Goal: Task Accomplishment & Management: Use online tool/utility

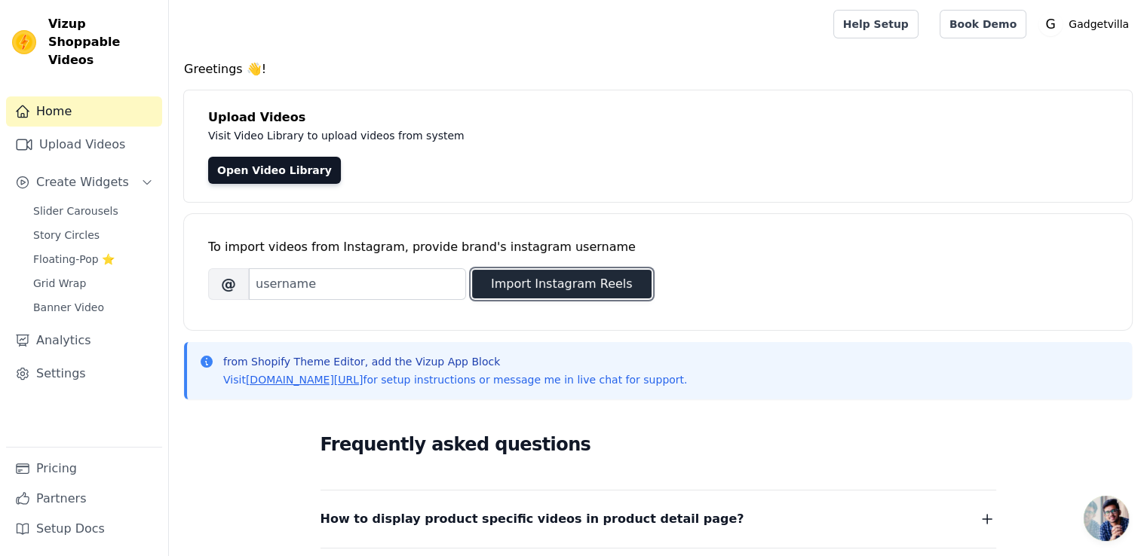
click at [556, 285] on button "Import Instagram Reels" at bounding box center [561, 284] width 179 height 29
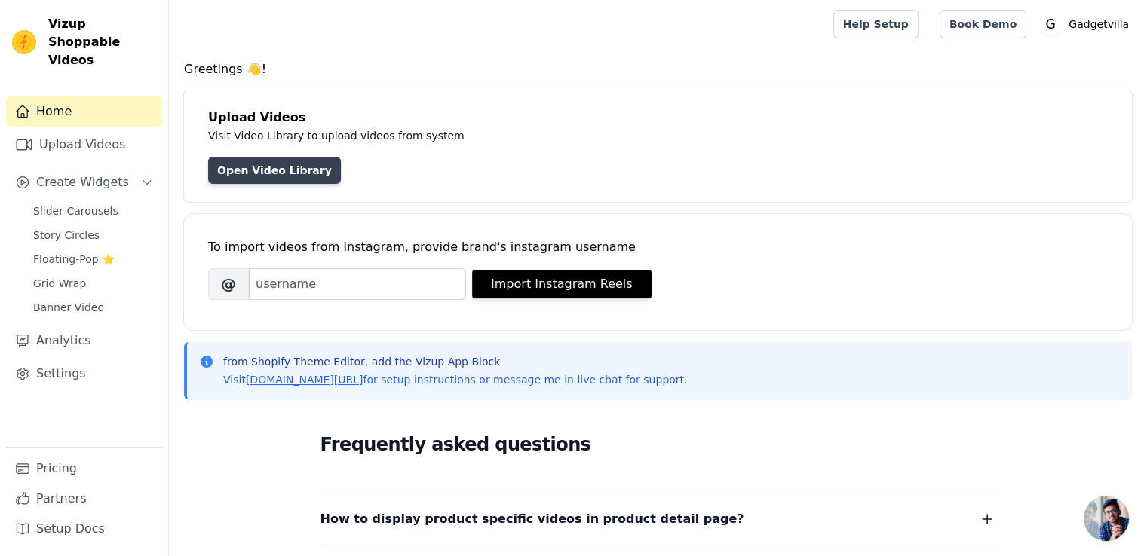
click at [295, 162] on link "Open Video Library" at bounding box center [274, 170] width 133 height 27
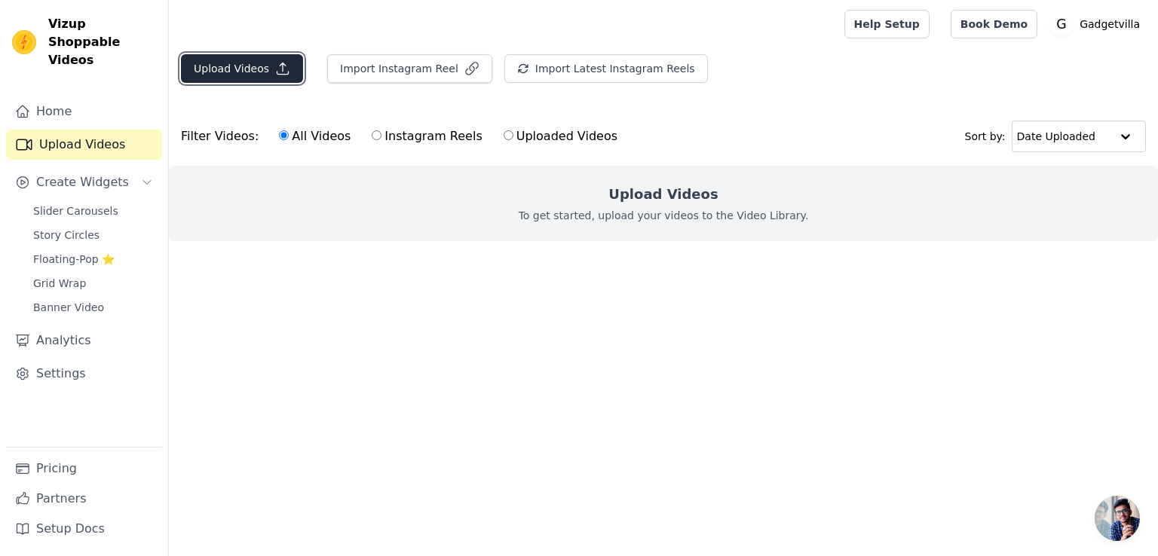
click at [262, 60] on button "Upload Videos" at bounding box center [242, 68] width 122 height 29
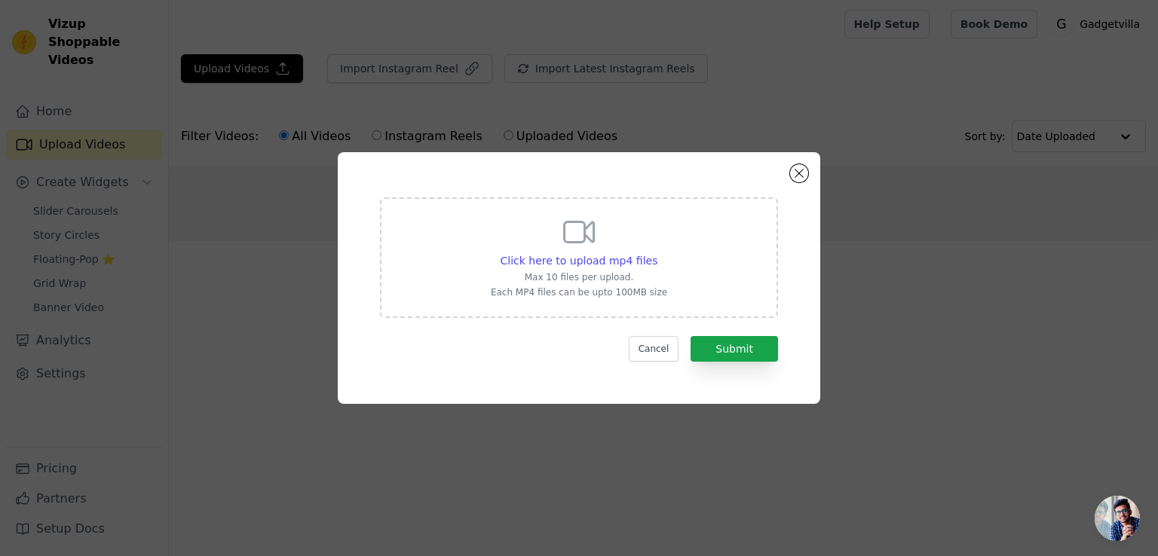
click at [570, 231] on icon at bounding box center [579, 232] width 36 height 36
click at [657, 253] on input "Click here to upload mp4 files Max 10 files per upload. Each MP4 files can be u…" at bounding box center [657, 253] width 1 height 1
click at [793, 173] on button "Close modal" at bounding box center [799, 173] width 18 height 18
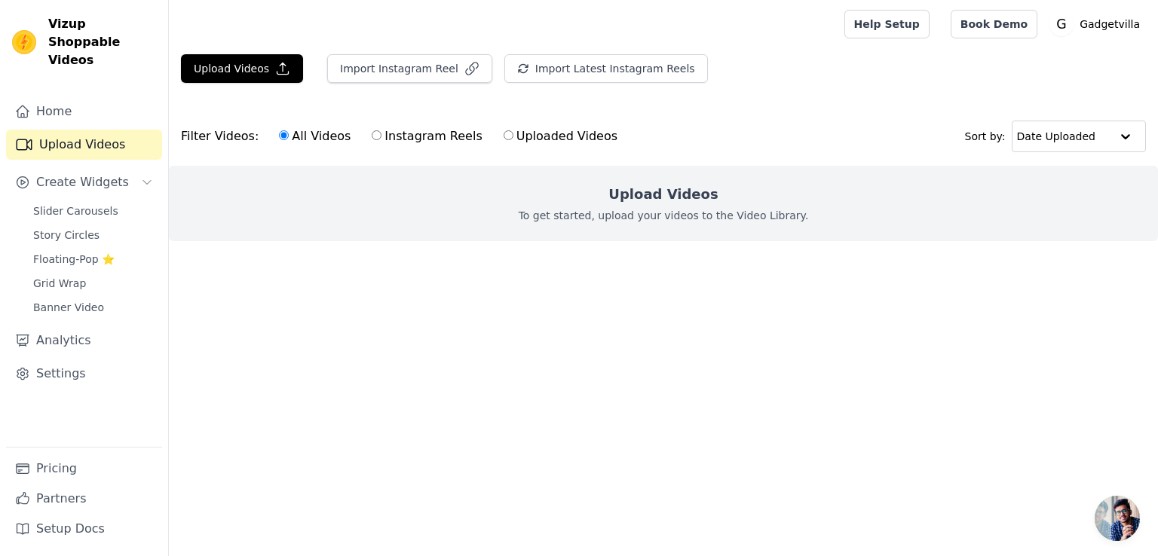
click at [372, 134] on input "Instagram Reels" at bounding box center [377, 135] width 10 height 10
radio input "true"
click at [375, 66] on button "Import Instagram Reel" at bounding box center [409, 68] width 165 height 29
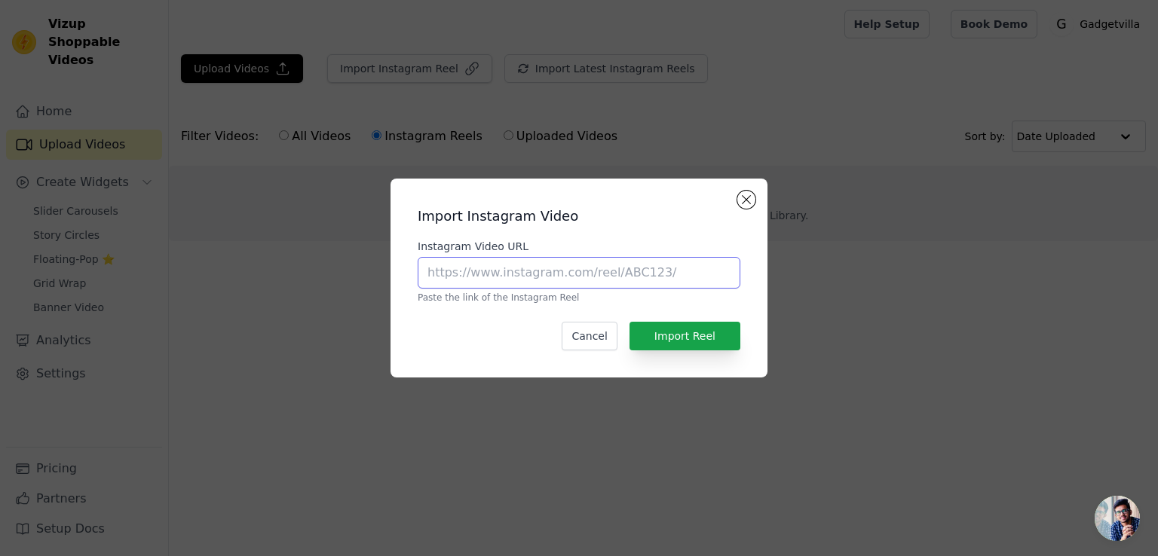
click at [537, 269] on input "Instagram Video URL" at bounding box center [579, 273] width 323 height 32
click at [746, 192] on button "Close modal" at bounding box center [746, 200] width 18 height 18
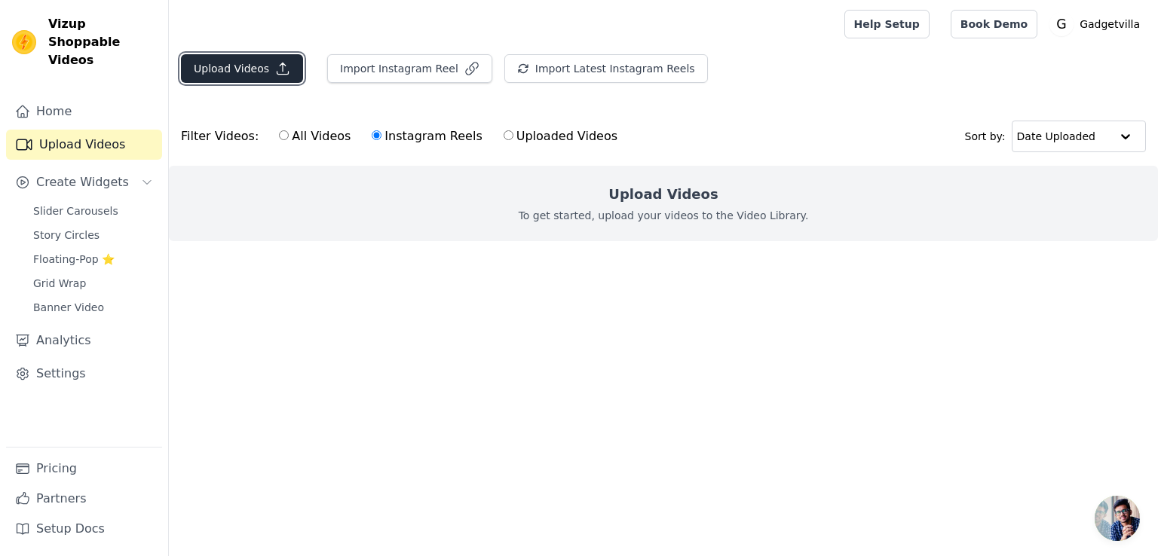
click at [255, 62] on button "Upload Videos" at bounding box center [242, 68] width 122 height 29
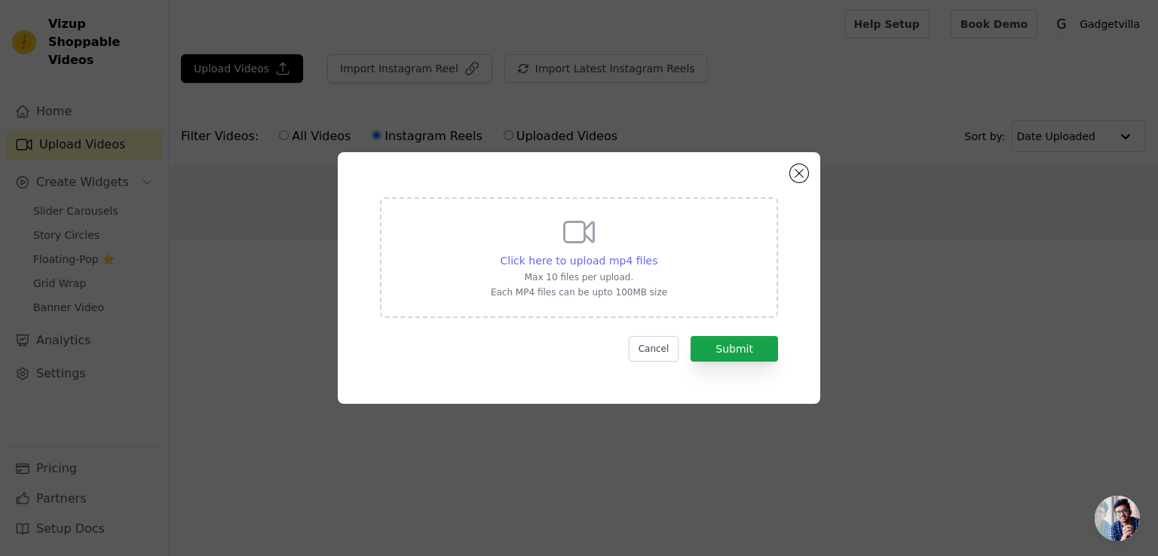
click at [564, 257] on span "Click here to upload mp4 files" at bounding box center [580, 261] width 158 height 12
click at [657, 253] on input "Click here to upload mp4 files Max 10 files per upload. Each MP4 files can be u…" at bounding box center [657, 253] width 1 height 1
click at [800, 165] on button "Close modal" at bounding box center [799, 173] width 18 height 18
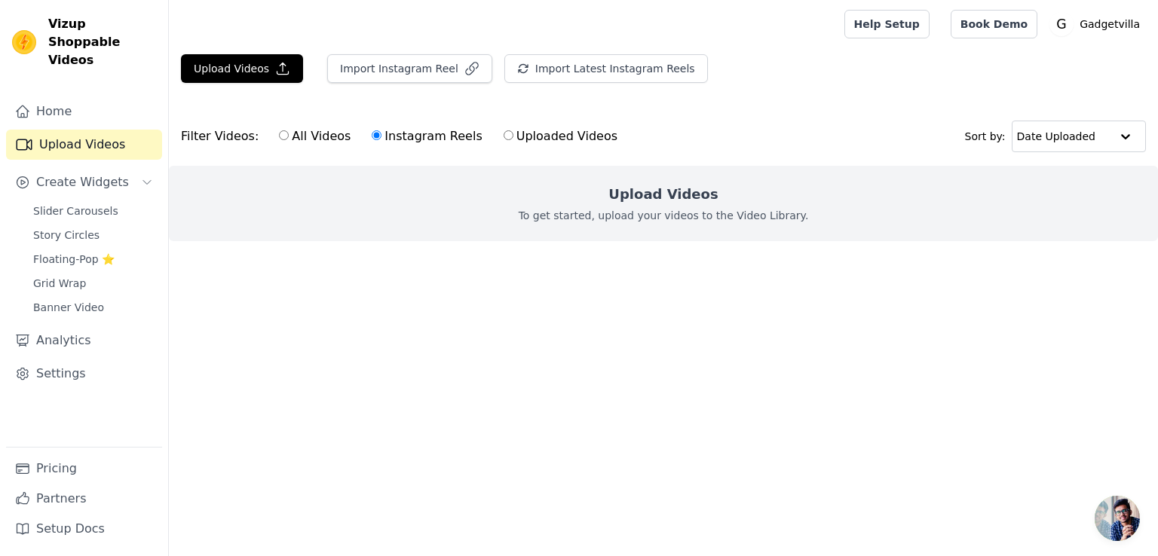
click at [701, 200] on h2 "Upload Videos" at bounding box center [662, 194] width 109 height 21
click at [445, 61] on button "Import Instagram Reel" at bounding box center [409, 68] width 165 height 29
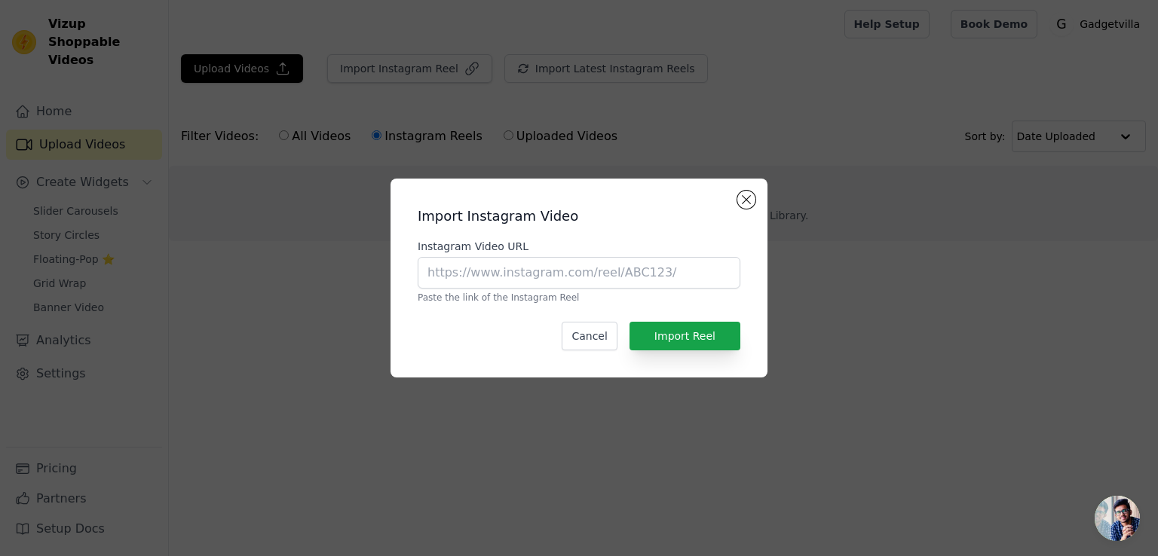
click at [752, 189] on div "Import Instagram Video Instagram Video URL Paste the link of the Instagram Reel…" at bounding box center [578, 278] width 377 height 199
click at [742, 195] on button "Close modal" at bounding box center [746, 200] width 18 height 18
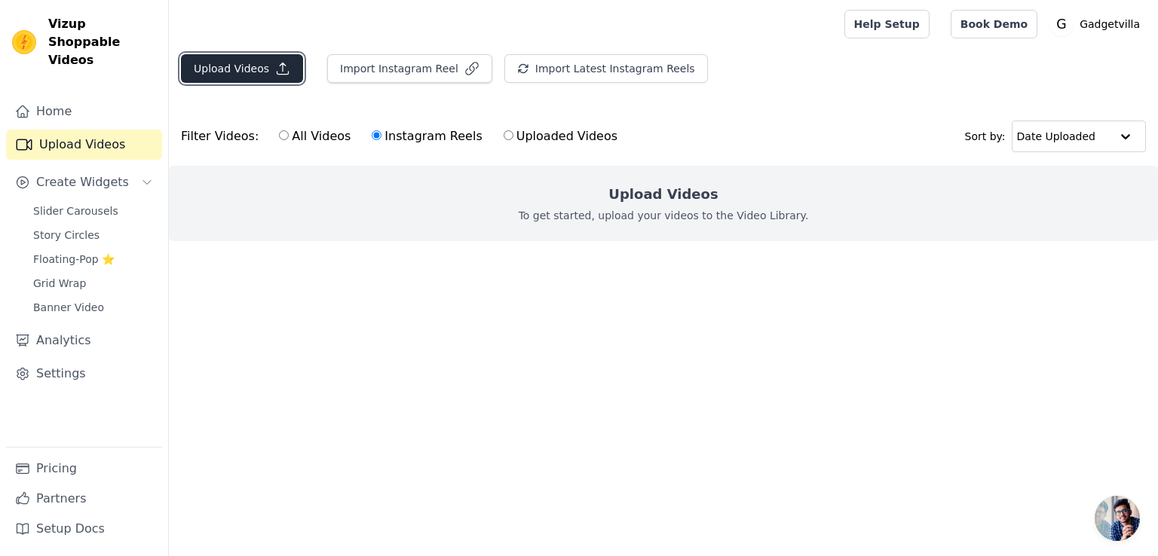
click at [237, 59] on button "Upload Videos" at bounding box center [242, 68] width 122 height 29
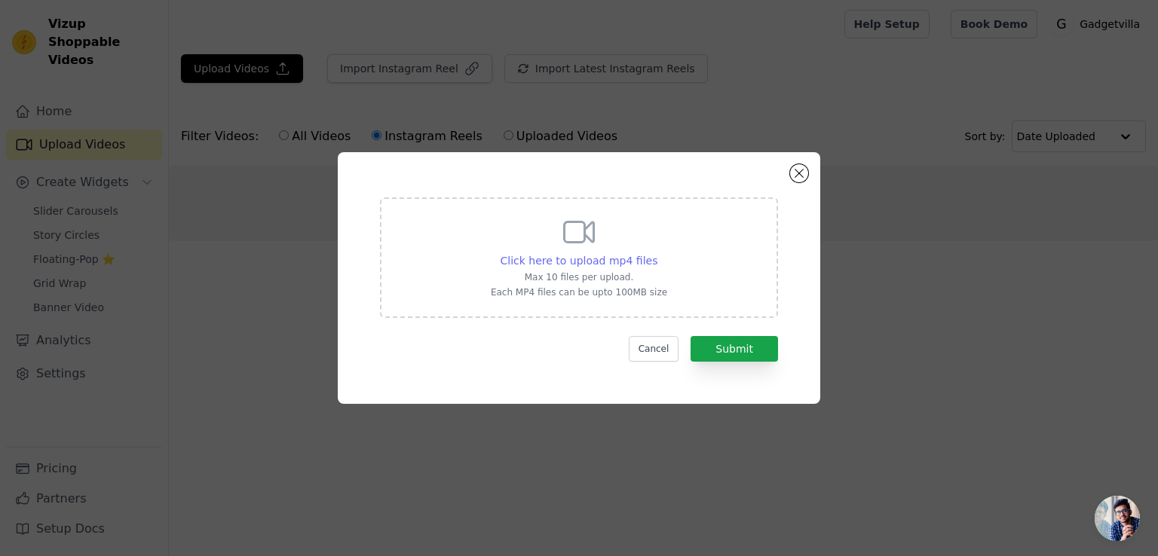
click at [627, 263] on span "Click here to upload mp4 files" at bounding box center [580, 261] width 158 height 12
click at [657, 253] on input "Click here to upload mp4 files Max 10 files per upload. Each MP4 files can be u…" at bounding box center [657, 253] width 1 height 1
type input "C:\fakepath\VID_20250813_070432_446.mp4"
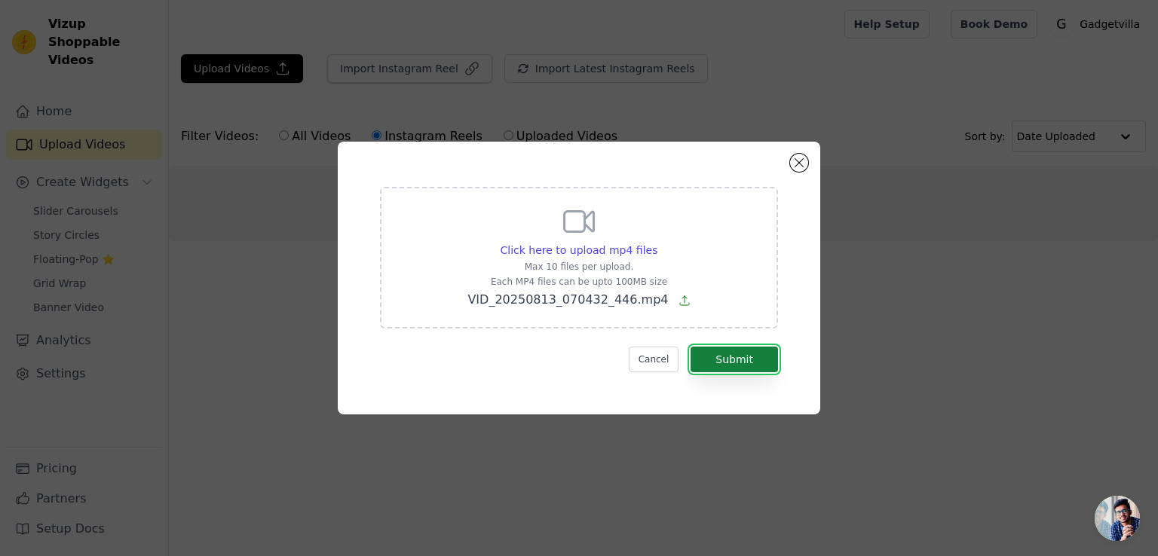
click at [748, 351] on button "Submit" at bounding box center [733, 360] width 87 height 26
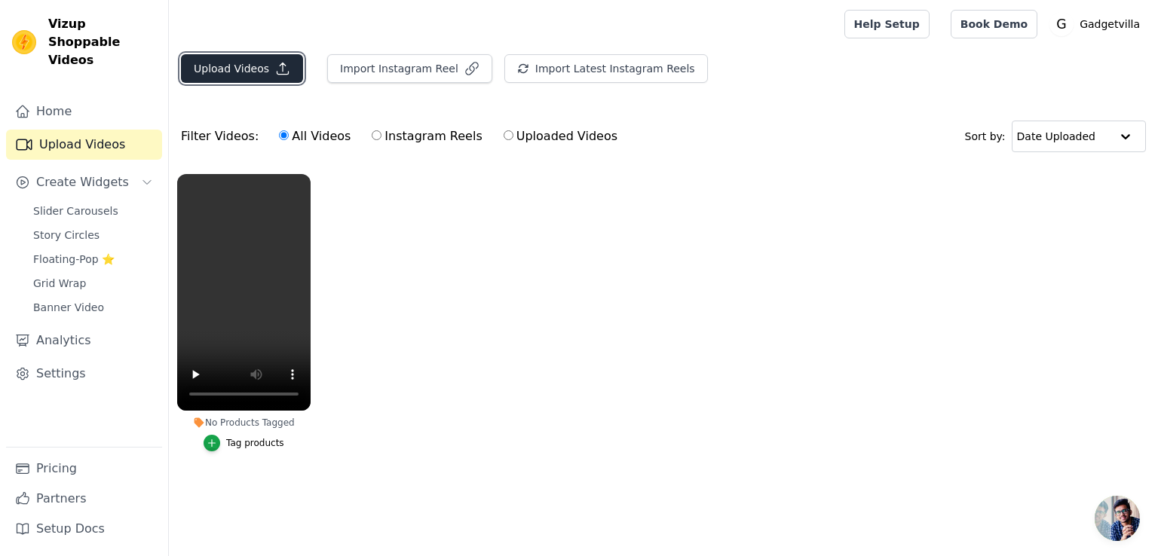
click at [280, 55] on button "Upload Videos" at bounding box center [242, 68] width 122 height 29
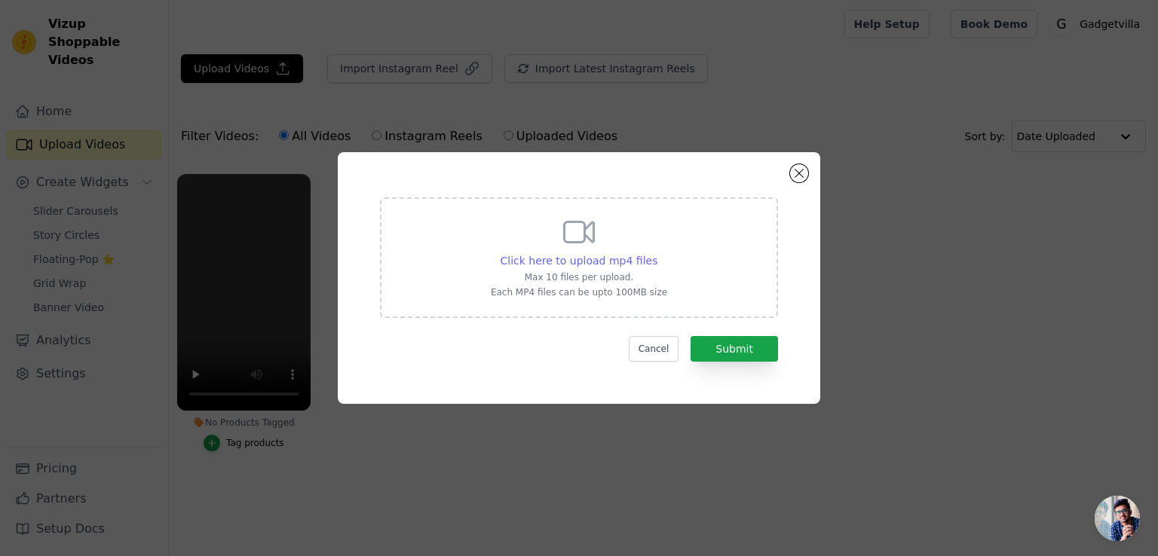
click at [599, 260] on span "Click here to upload mp4 files" at bounding box center [580, 261] width 158 height 12
click at [657, 253] on input "Click here to upload mp4 files Max 10 files per upload. Each MP4 files can be u…" at bounding box center [657, 253] width 1 height 1
type input "C:\fakepath\VID_20250813203041.mp4"
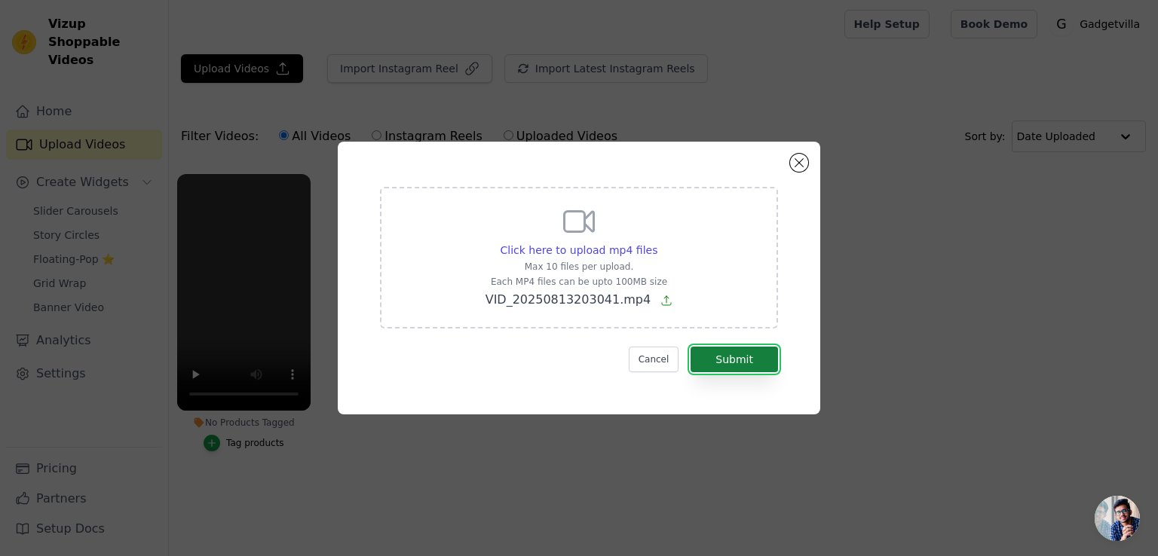
click at [764, 353] on button "Submit" at bounding box center [733, 360] width 87 height 26
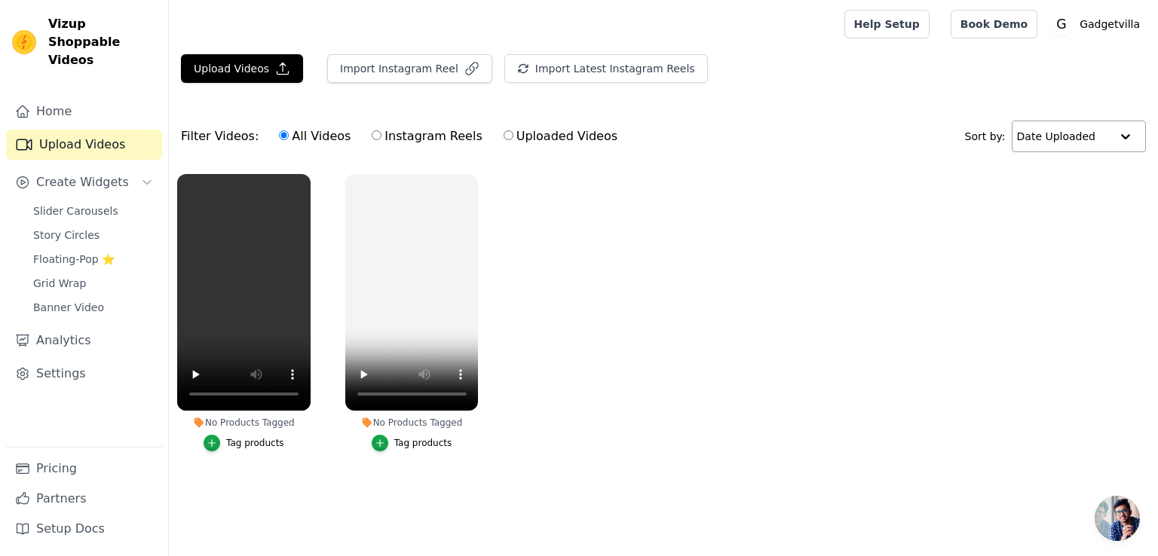
click at [1098, 134] on input "text" at bounding box center [1063, 136] width 93 height 30
click at [1098, 134] on input "text" at bounding box center [1062, 136] width 93 height 30
drag, startPoint x: 231, startPoint y: 262, endPoint x: 249, endPoint y: 255, distance: 18.6
click at [249, 255] on video at bounding box center [243, 292] width 133 height 237
click at [74, 96] on link "Home" at bounding box center [84, 111] width 156 height 30
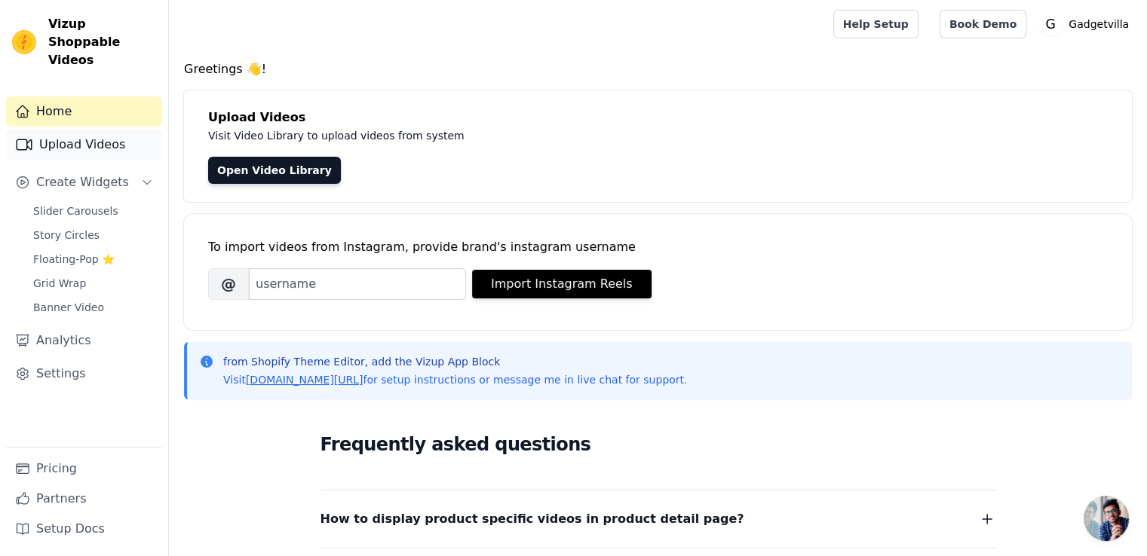
click at [81, 130] on link "Upload Videos" at bounding box center [84, 145] width 156 height 30
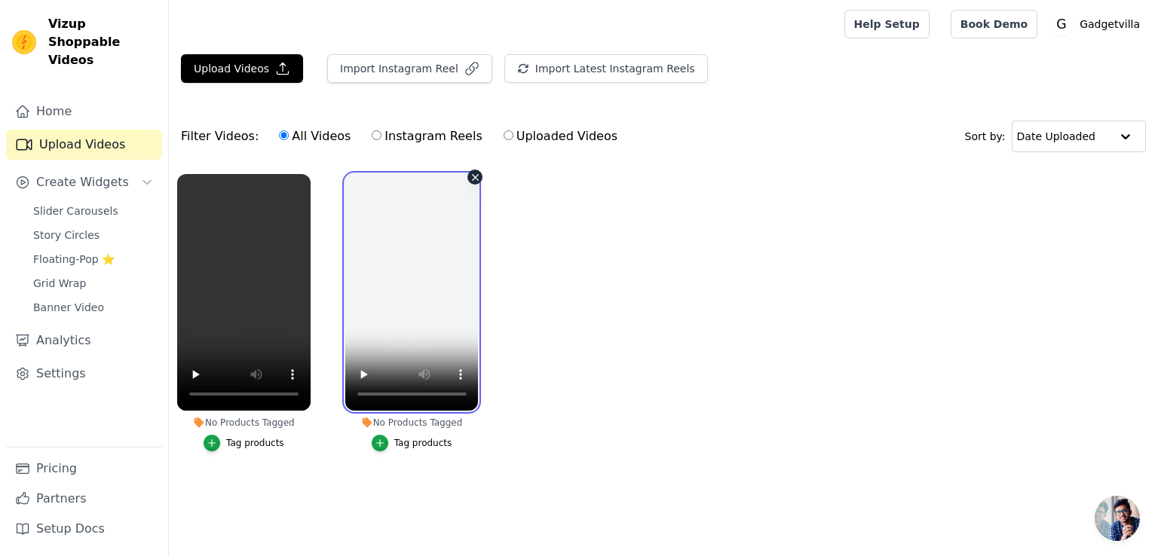
click at [460, 233] on video at bounding box center [411, 292] width 133 height 237
click at [460, 232] on video at bounding box center [411, 292] width 133 height 237
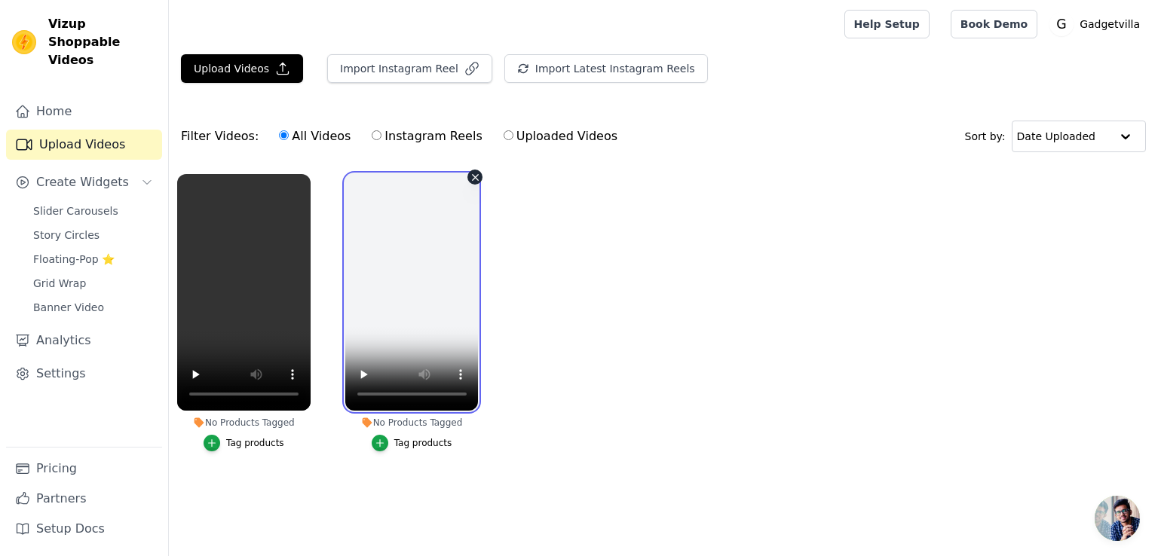
click at [421, 336] on video at bounding box center [411, 292] width 133 height 237
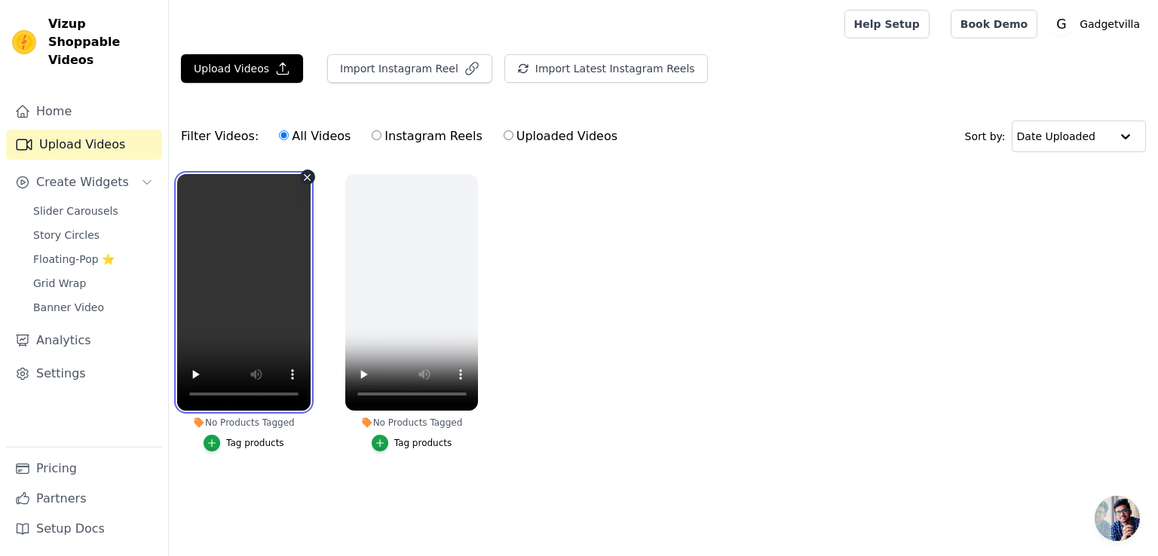
click at [259, 276] on video at bounding box center [243, 292] width 133 height 237
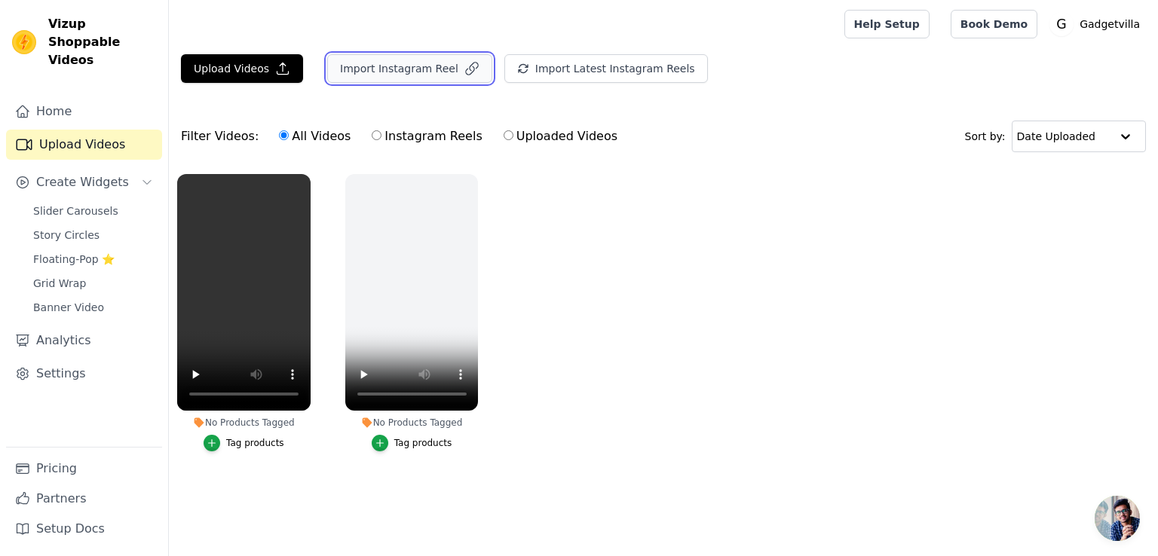
click at [441, 61] on button "Import Instagram Reel" at bounding box center [409, 68] width 165 height 29
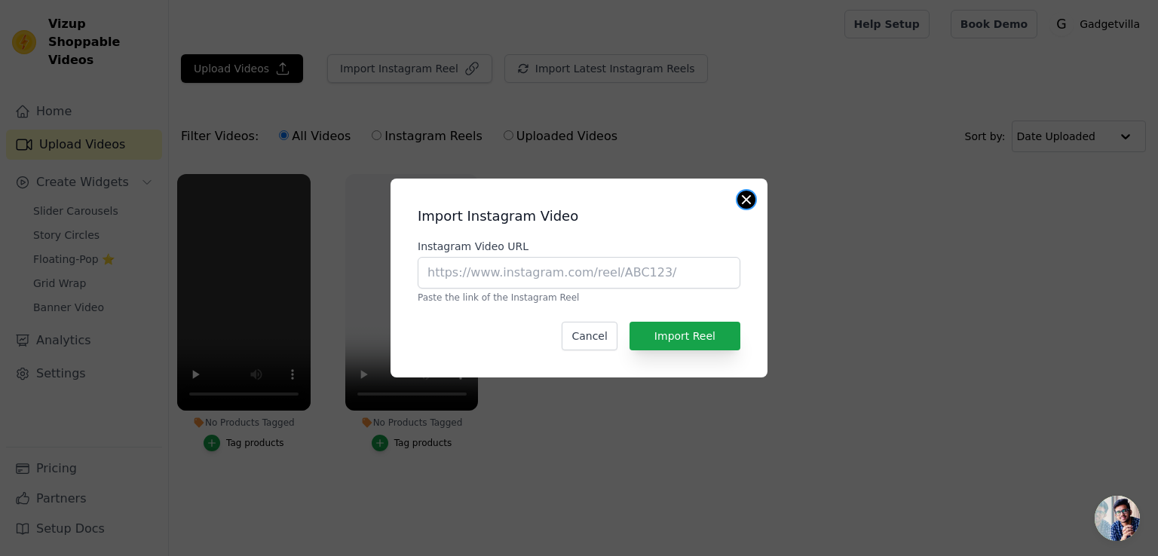
click at [748, 196] on button "Close modal" at bounding box center [746, 200] width 18 height 18
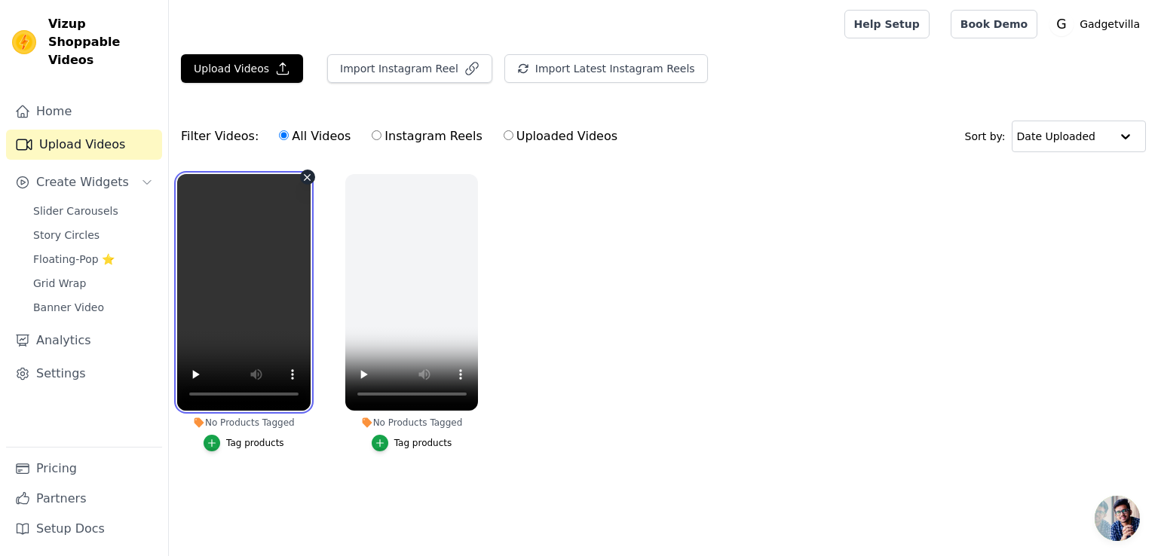
click at [283, 218] on video at bounding box center [243, 292] width 133 height 237
click at [308, 176] on icon "button" at bounding box center [308, 177] width 6 height 6
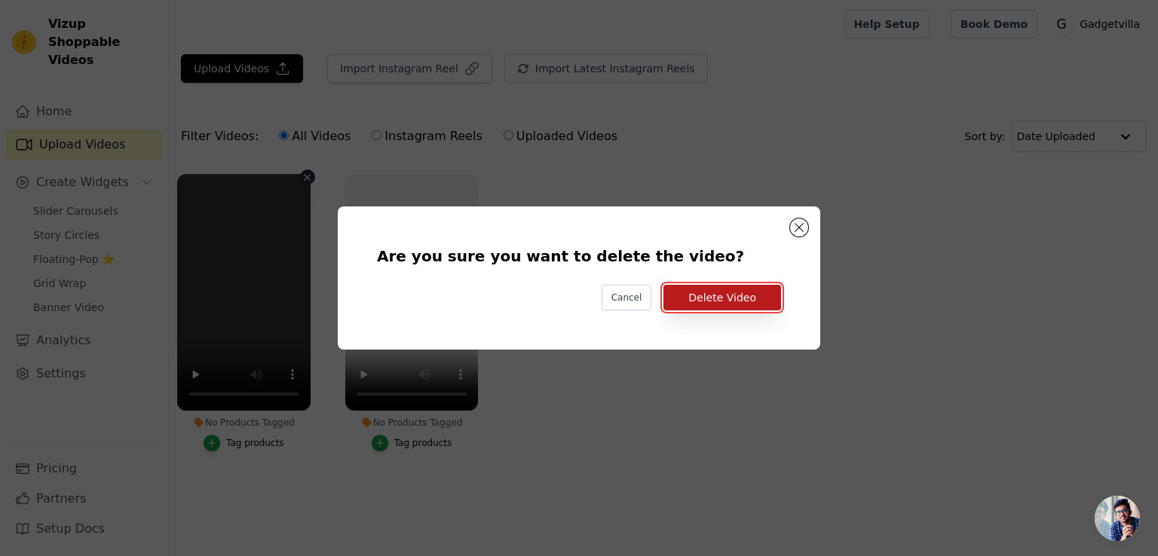
click at [745, 298] on button "Delete Video" at bounding box center [722, 298] width 118 height 26
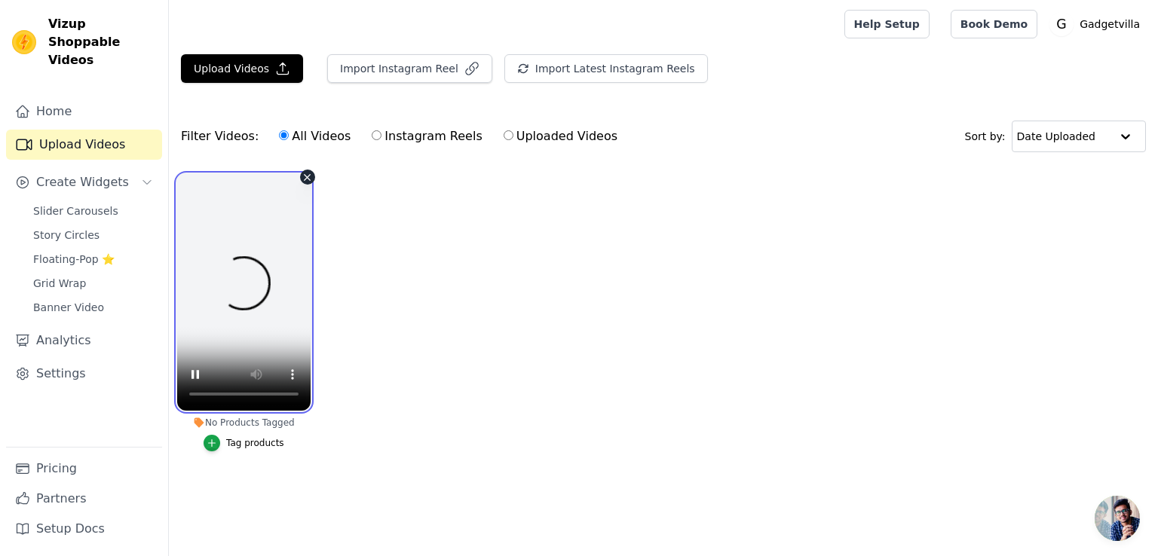
click at [274, 307] on video at bounding box center [243, 292] width 133 height 237
click at [295, 231] on video at bounding box center [243, 292] width 133 height 237
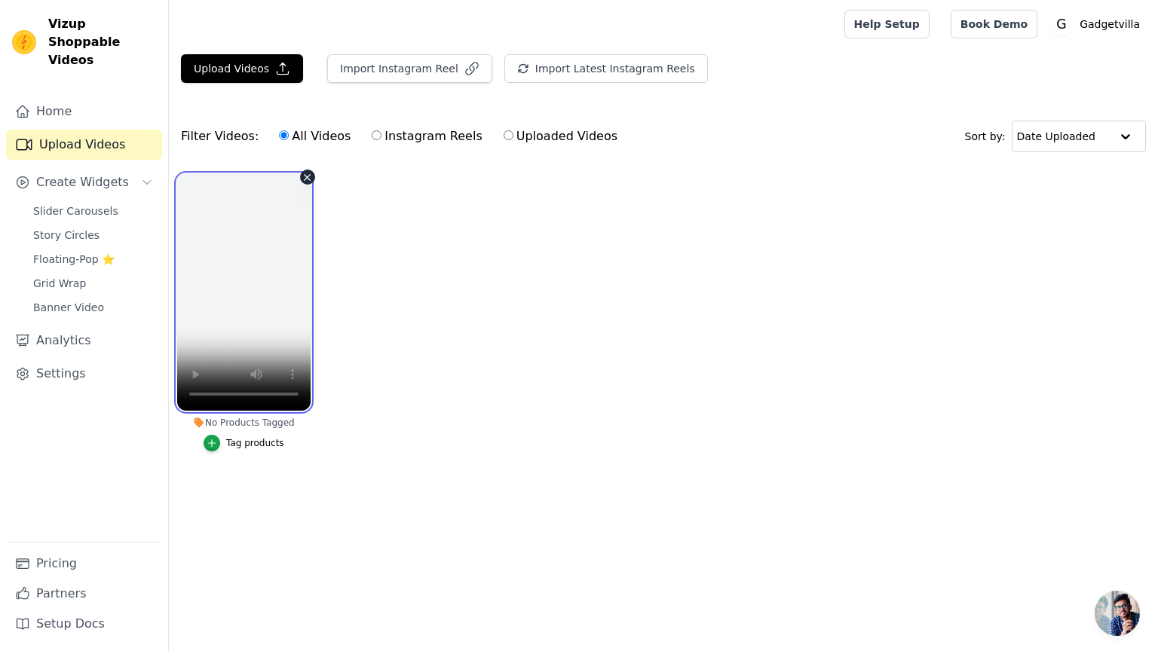
click at [311, 396] on video at bounding box center [243, 292] width 133 height 237
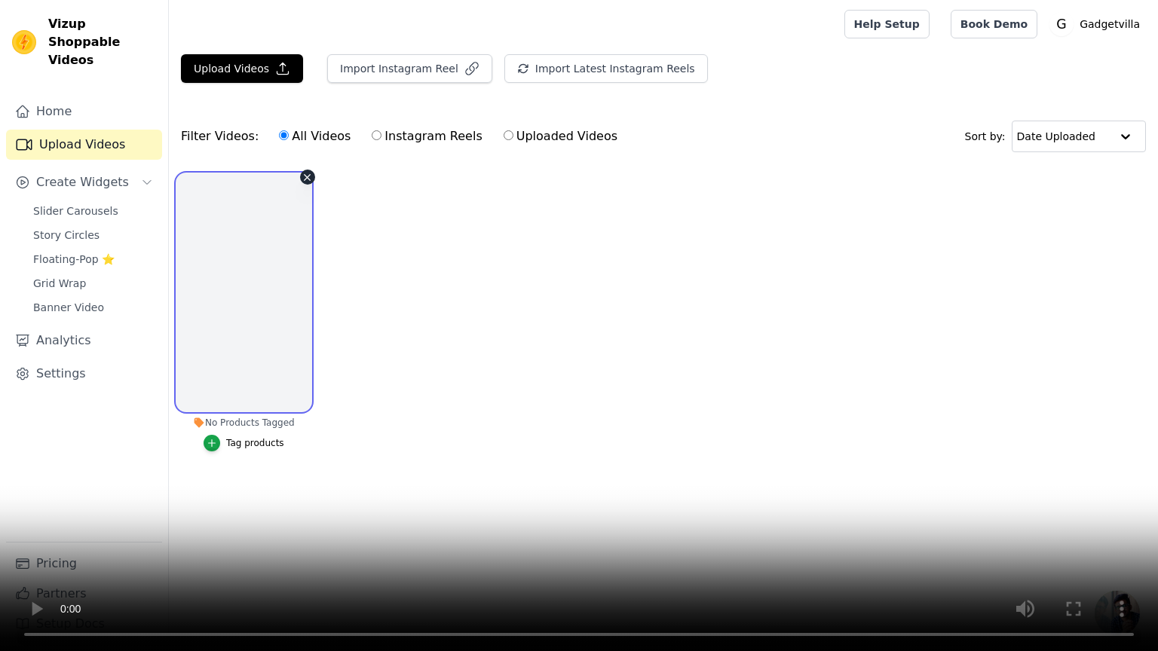
click at [522, 490] on video at bounding box center [579, 325] width 1158 height 651
click at [544, 350] on video at bounding box center [579, 325] width 1158 height 651
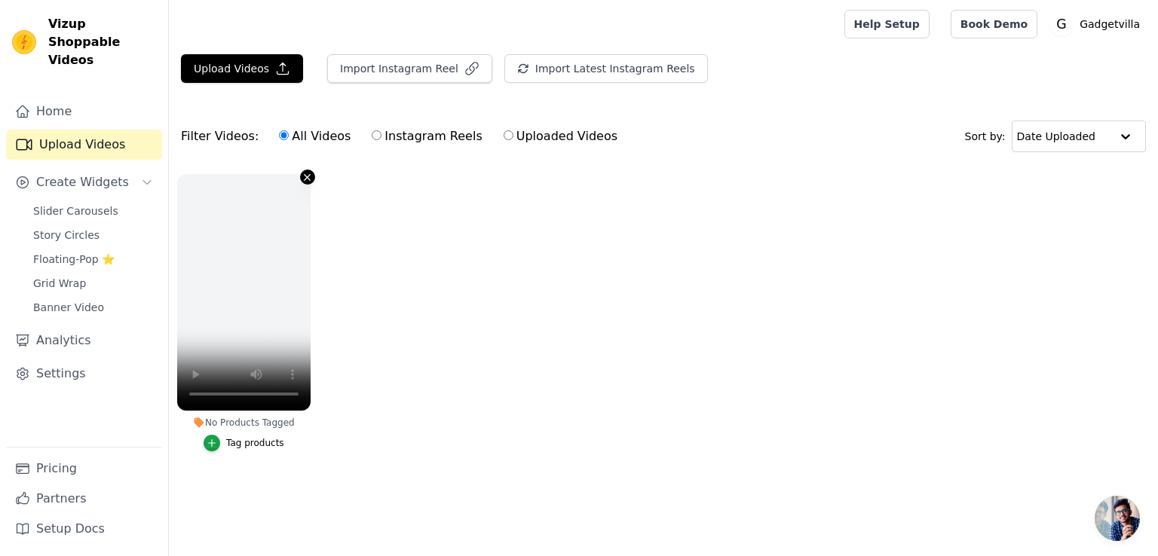
click at [305, 174] on icon "button" at bounding box center [308, 177] width 6 height 6
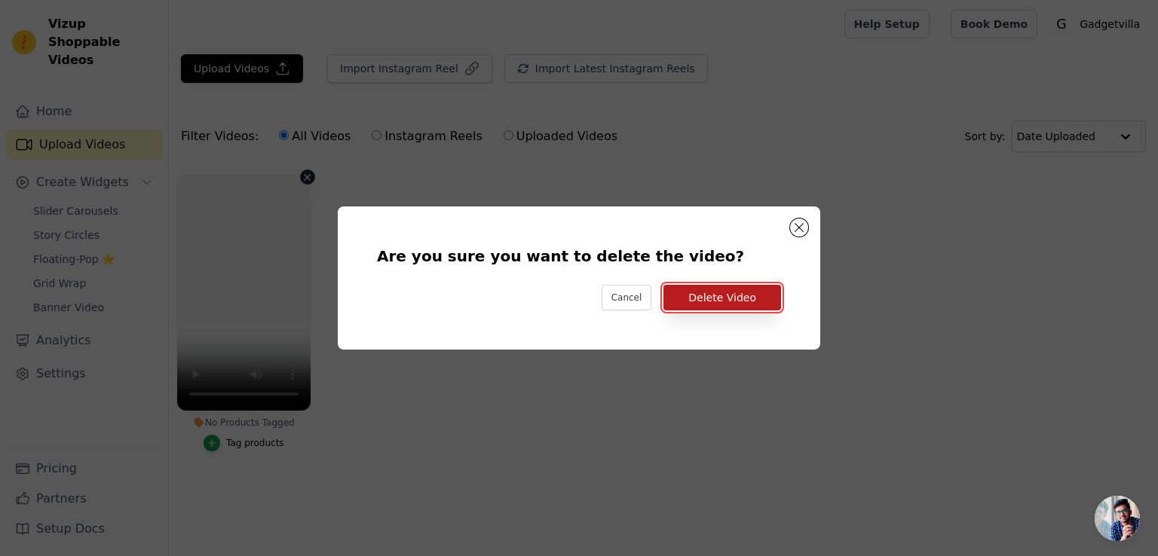
click at [745, 291] on button "Delete Video" at bounding box center [722, 298] width 118 height 26
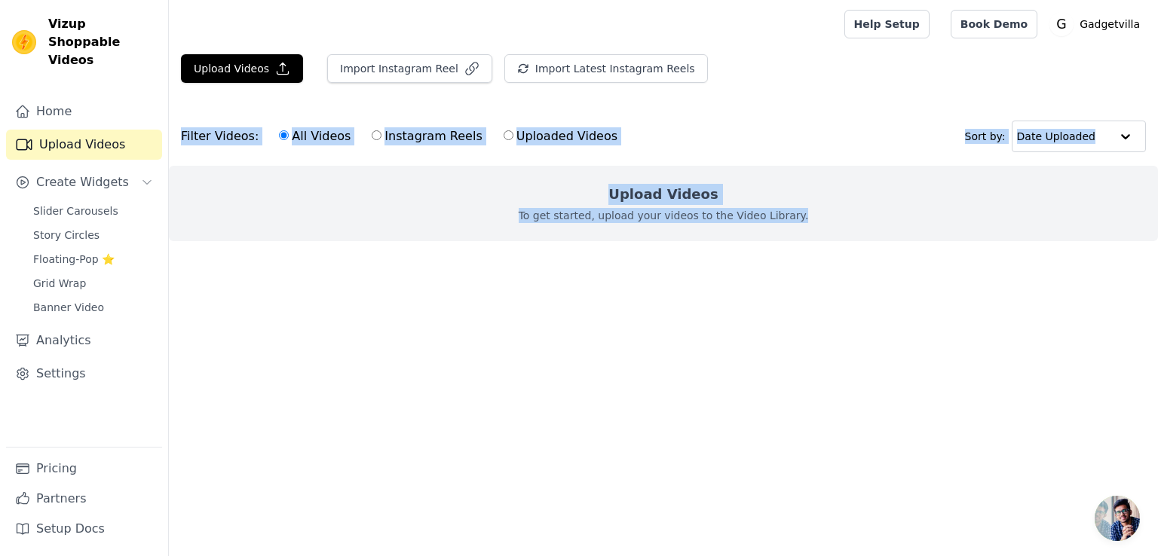
drag, startPoint x: 1157, startPoint y: 85, endPoint x: 1157, endPoint y: 259, distance: 174.1
click at [1157, 259] on div "Upload Videos Import Instagram Reel Import Latest Instagram Reels Import Latest…" at bounding box center [663, 159] width 989 height 211
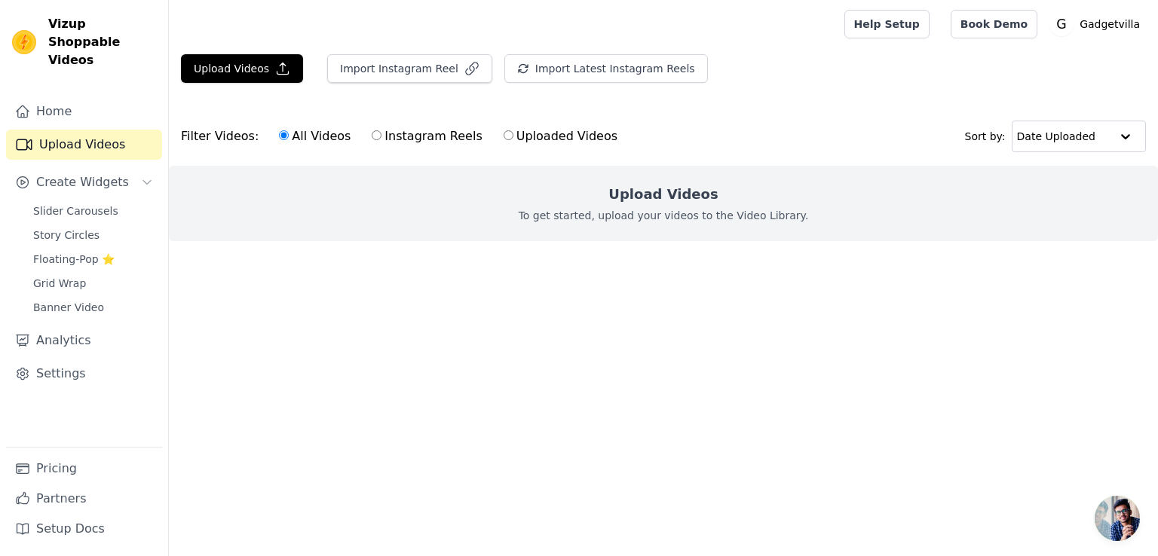
click at [1091, 299] on main "Upload Videos Import Instagram Reel Import Latest Instagram Reels Import Latest…" at bounding box center [663, 174] width 989 height 253
click at [893, 27] on link "Help Setup" at bounding box center [886, 24] width 85 height 29
click at [86, 173] on span "Create Widgets" at bounding box center [82, 182] width 93 height 18
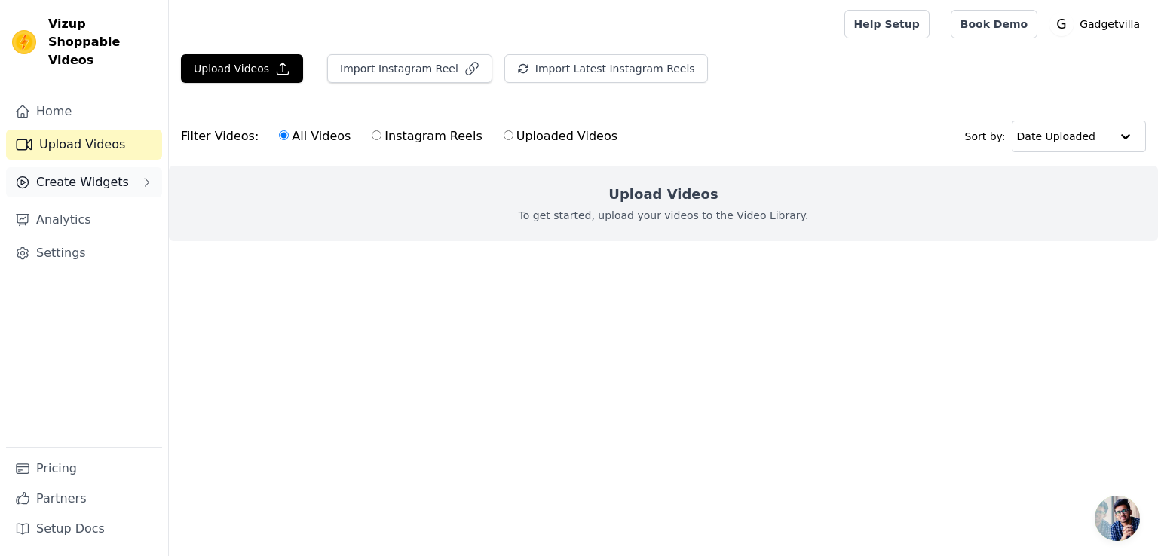
click at [102, 173] on span "Create Widgets" at bounding box center [82, 182] width 93 height 18
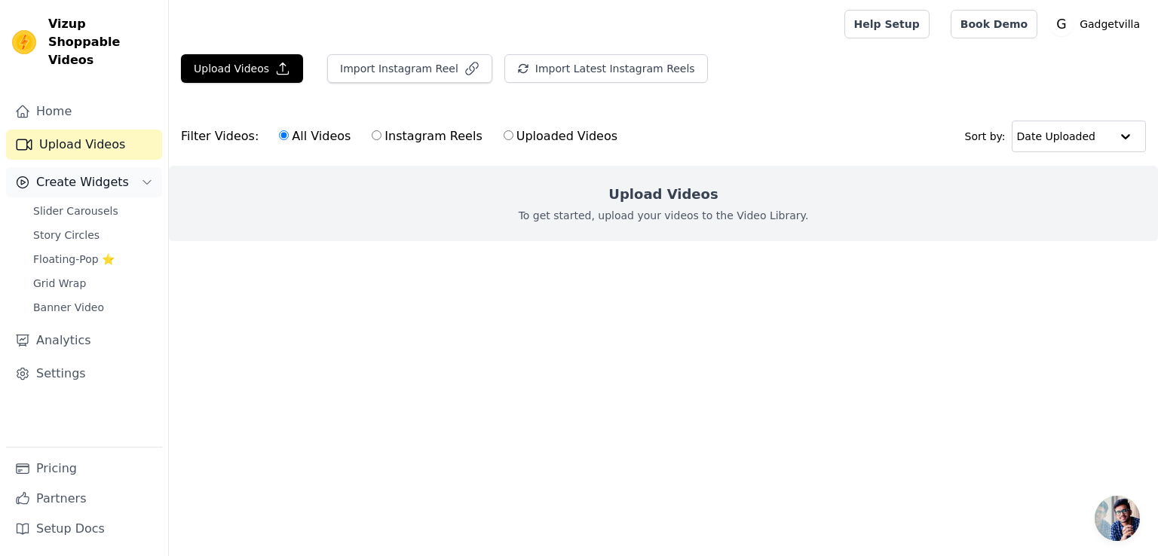
click at [102, 173] on span "Create Widgets" at bounding box center [82, 182] width 93 height 18
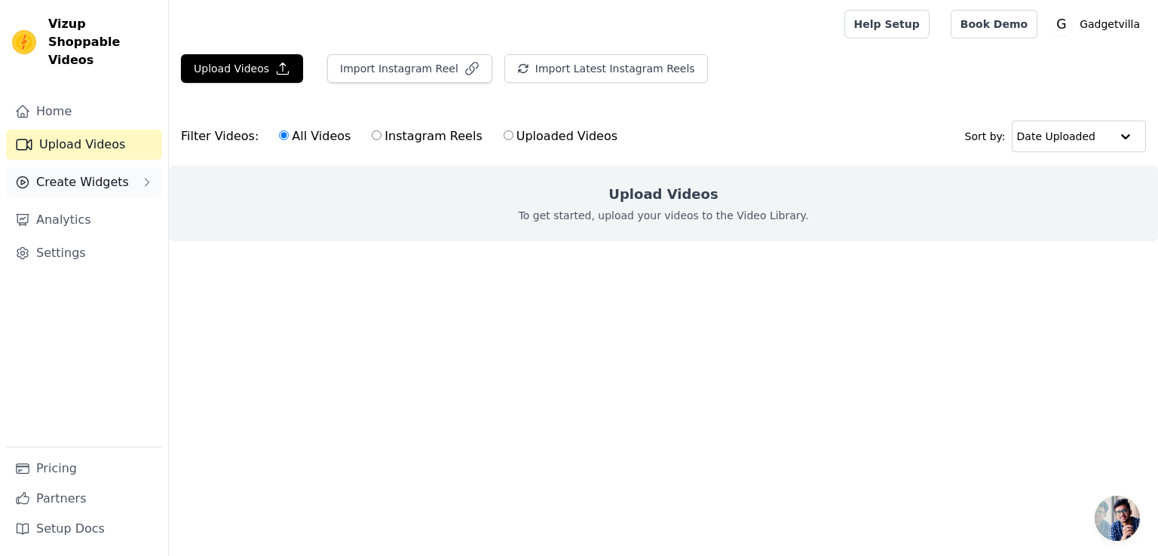
click at [102, 173] on span "Create Widgets" at bounding box center [82, 182] width 93 height 18
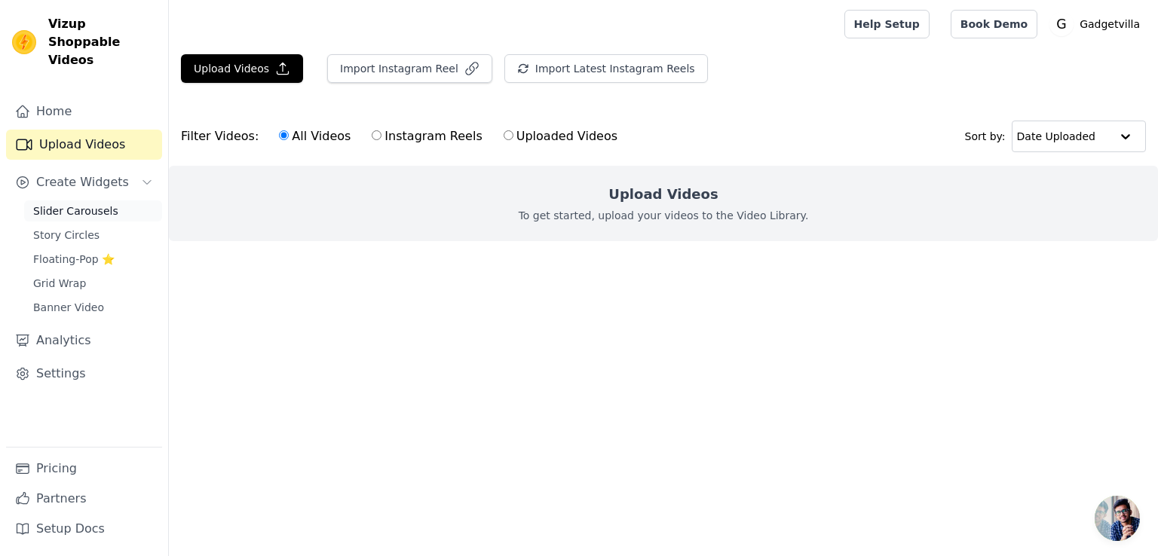
click at [81, 204] on span "Slider Carousels" at bounding box center [75, 211] width 85 height 15
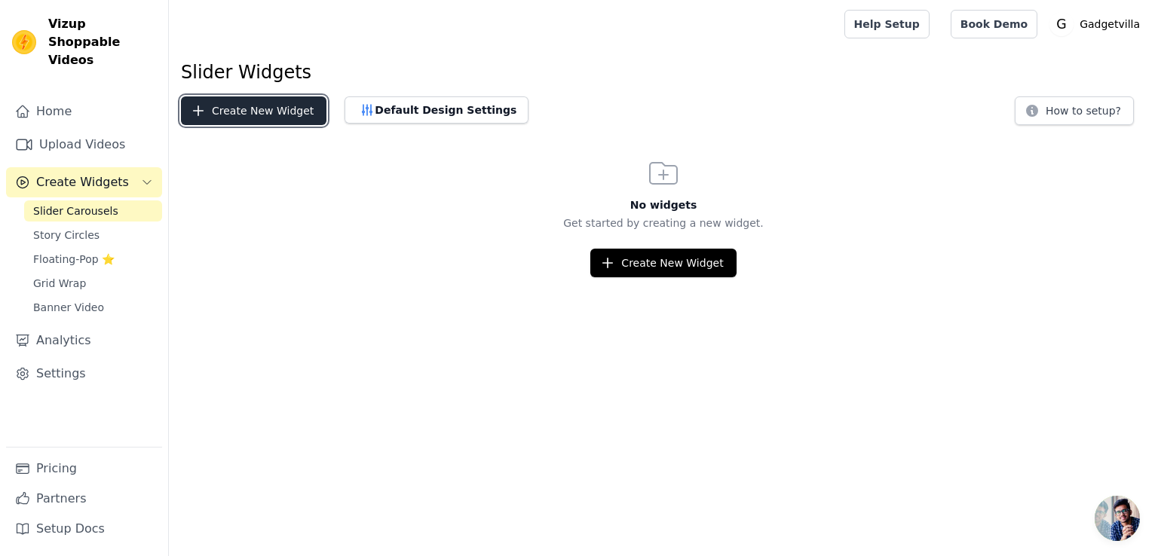
click at [238, 105] on button "Create New Widget" at bounding box center [253, 110] width 145 height 29
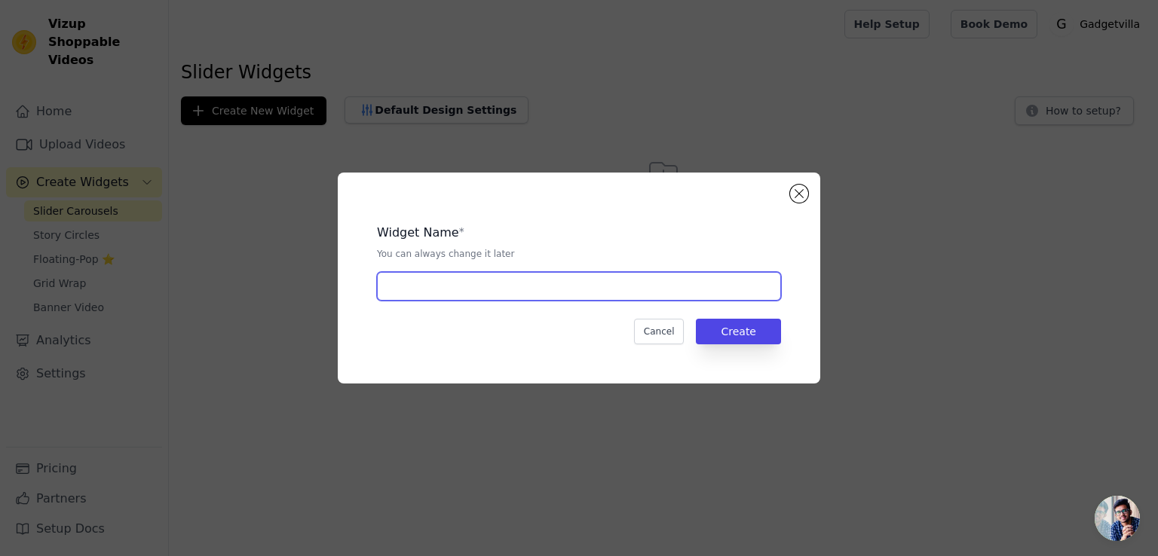
click at [438, 289] on input "text" at bounding box center [579, 286] width 404 height 29
type input "gadgetvilla"
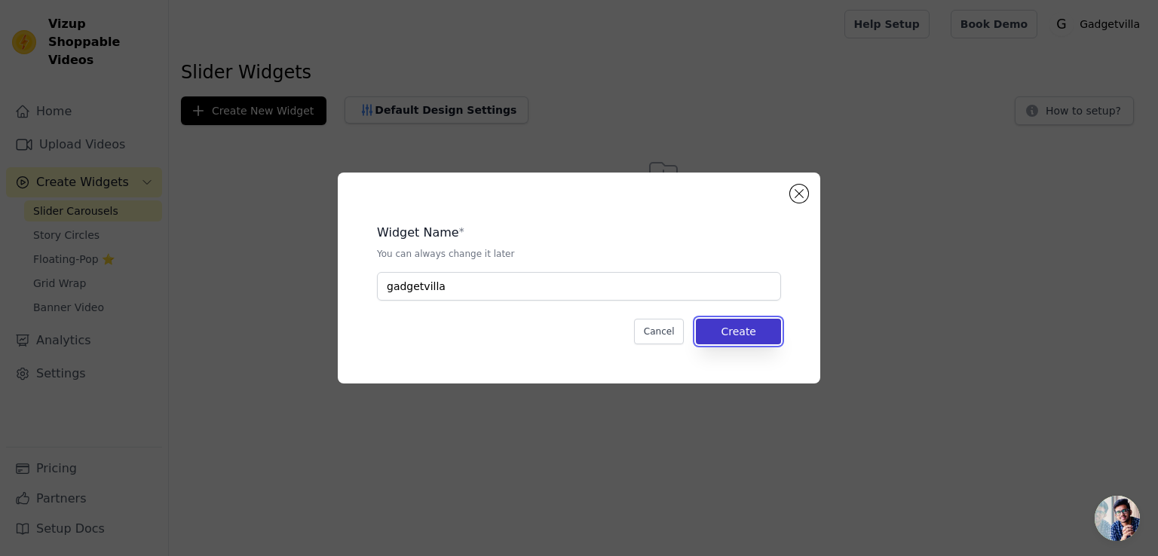
click at [730, 341] on button "Create" at bounding box center [738, 332] width 85 height 26
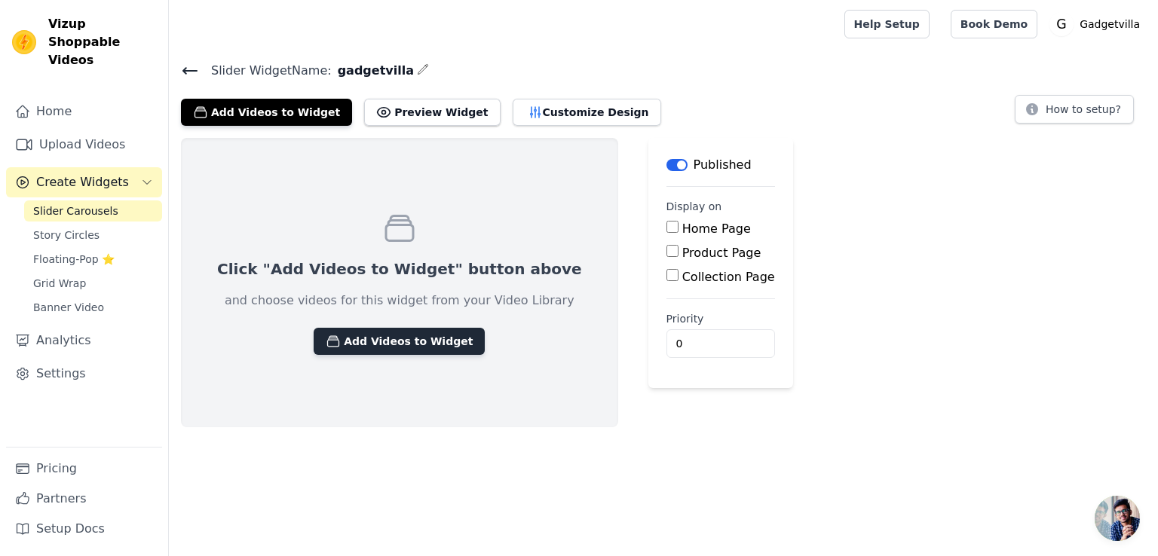
click at [435, 339] on button "Add Videos to Widget" at bounding box center [399, 341] width 171 height 27
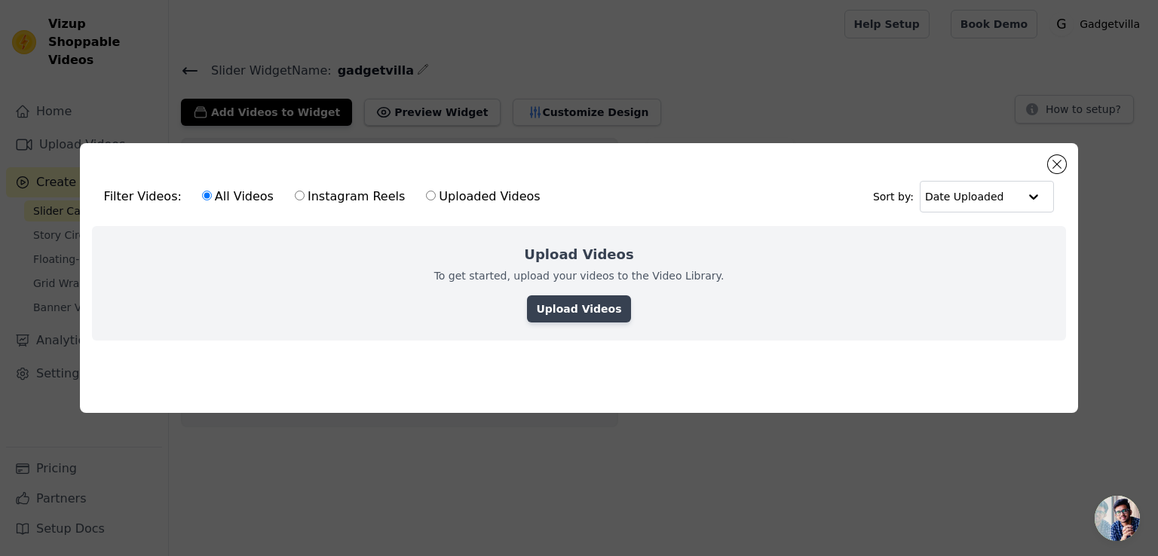
click at [565, 298] on link "Upload Videos" at bounding box center [578, 308] width 103 height 27
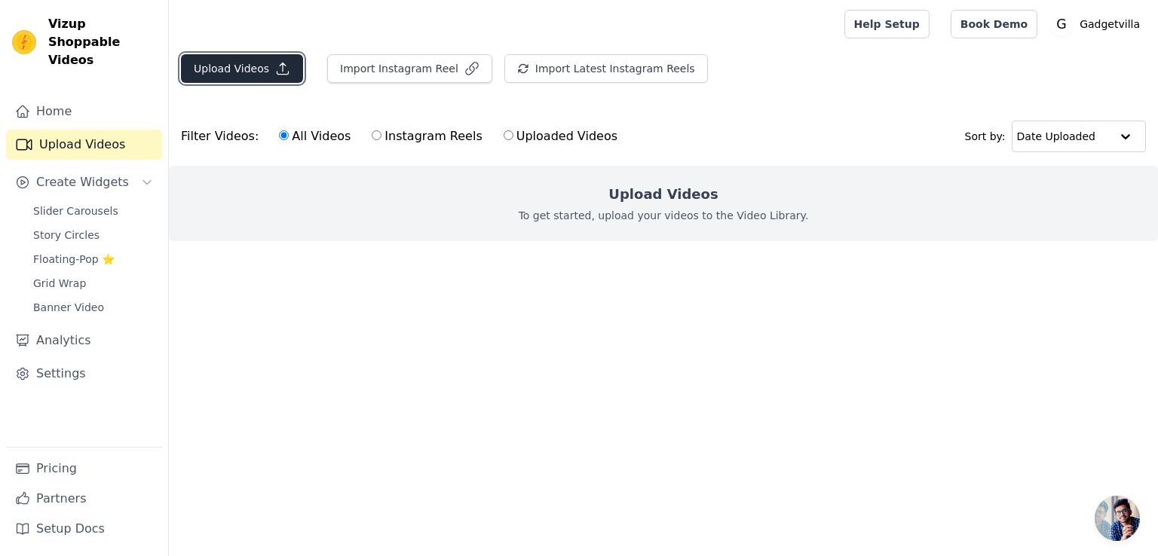
click at [254, 60] on button "Upload Videos" at bounding box center [242, 68] width 122 height 29
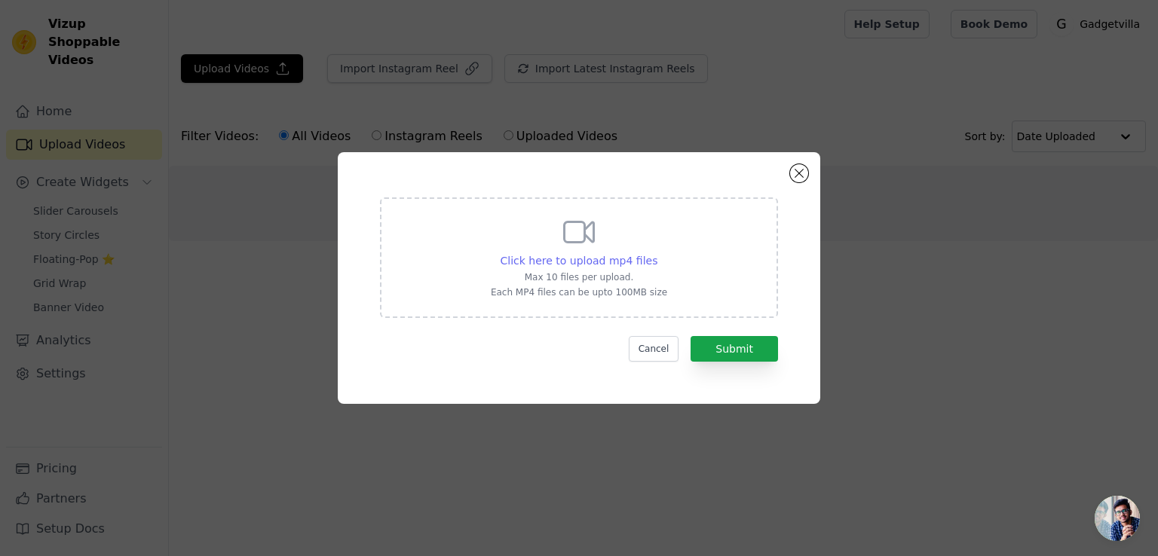
click at [603, 259] on span "Click here to upload mp4 files" at bounding box center [580, 261] width 158 height 12
click at [657, 253] on input "Click here to upload mp4 files Max 10 files per upload. Each MP4 files can be u…" at bounding box center [657, 253] width 1 height 1
type input "C:\fakepath\VID_20250813_070432_446.mp4"
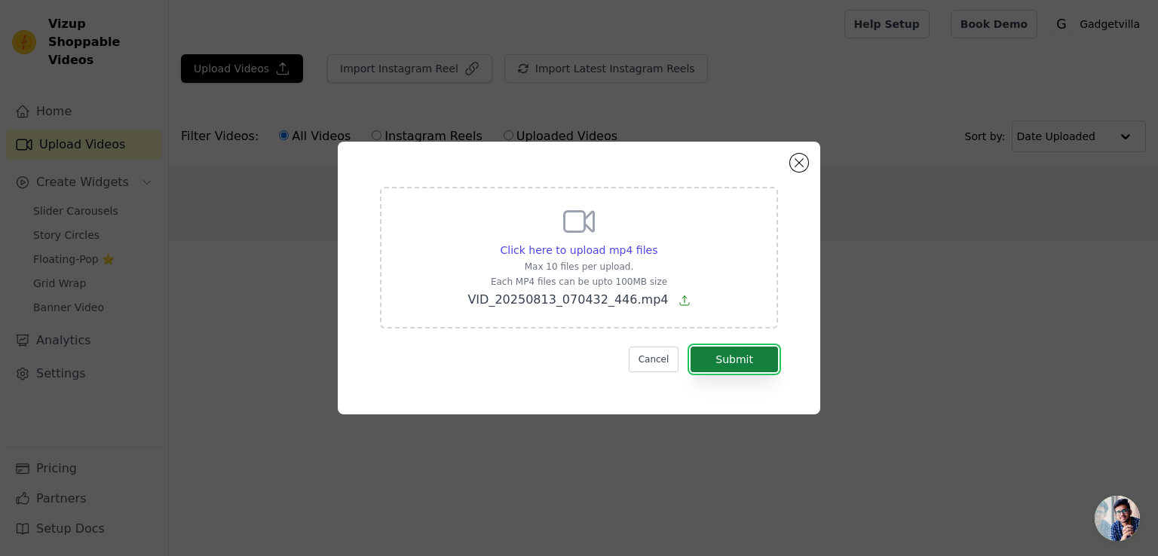
click at [729, 356] on button "Submit" at bounding box center [733, 360] width 87 height 26
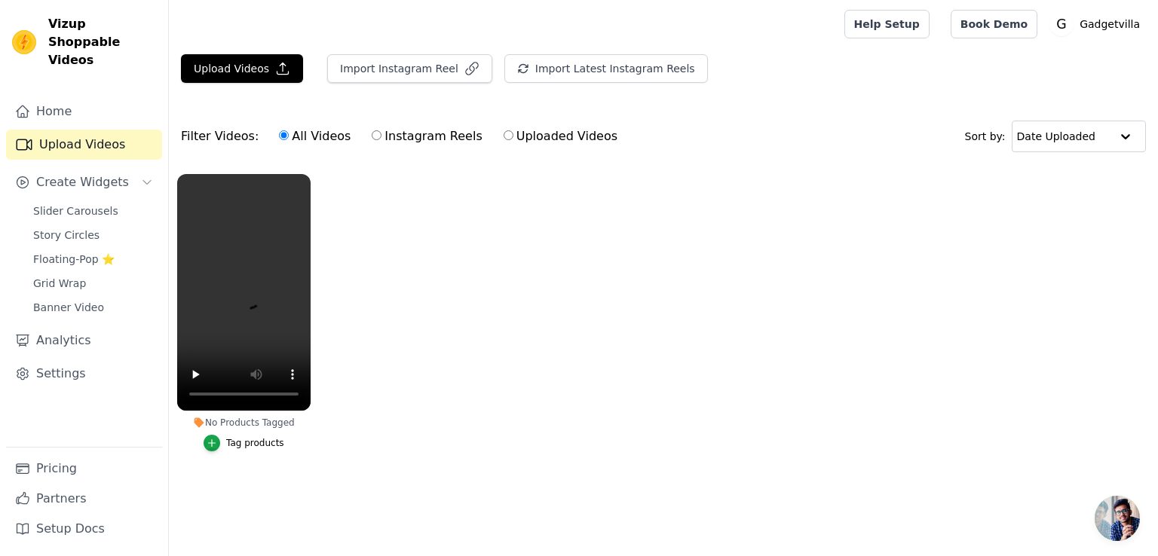
click at [405, 310] on ul "No Products Tagged Tag products" at bounding box center [663, 328] width 989 height 324
click at [93, 204] on span "Slider Carousels" at bounding box center [75, 211] width 85 height 15
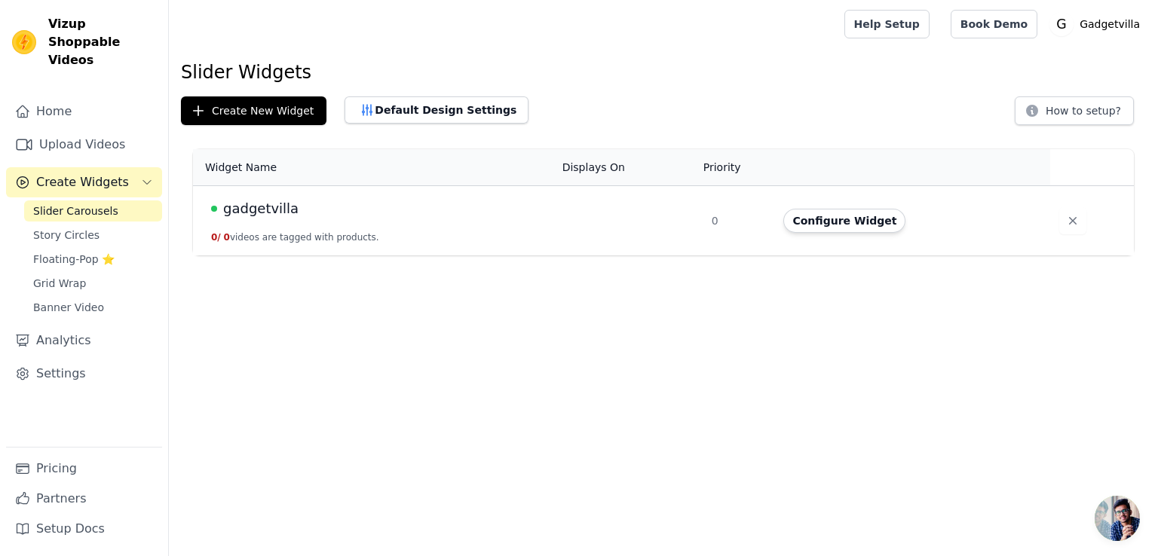
click at [320, 208] on div "gadgetvilla" at bounding box center [377, 208] width 333 height 21
click at [278, 238] on button "0 / 0 videos are tagged with products." at bounding box center [295, 237] width 168 height 12
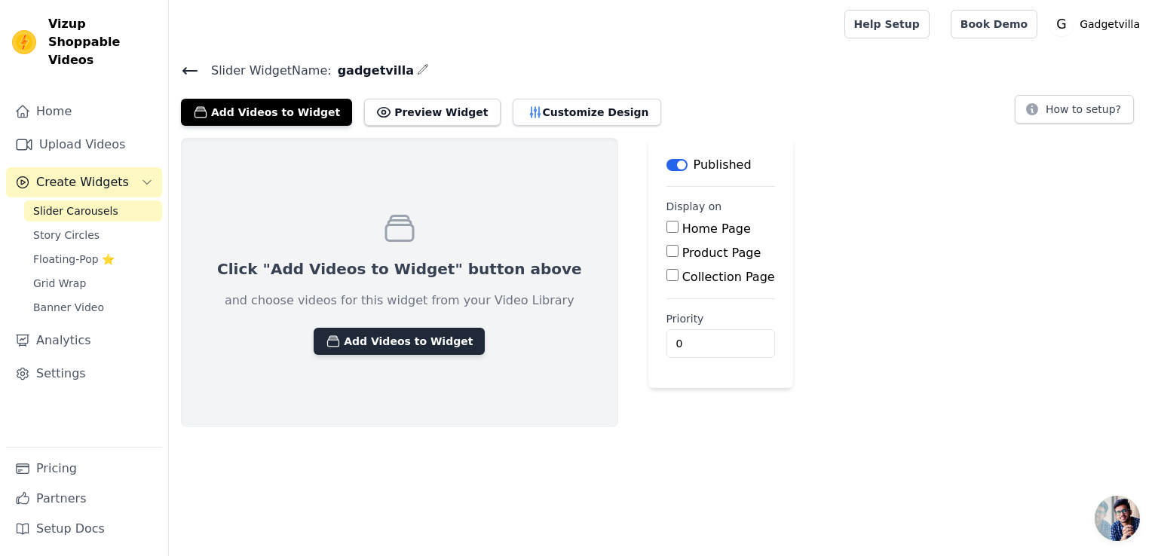
click at [390, 338] on button "Add Videos to Widget" at bounding box center [399, 341] width 171 height 27
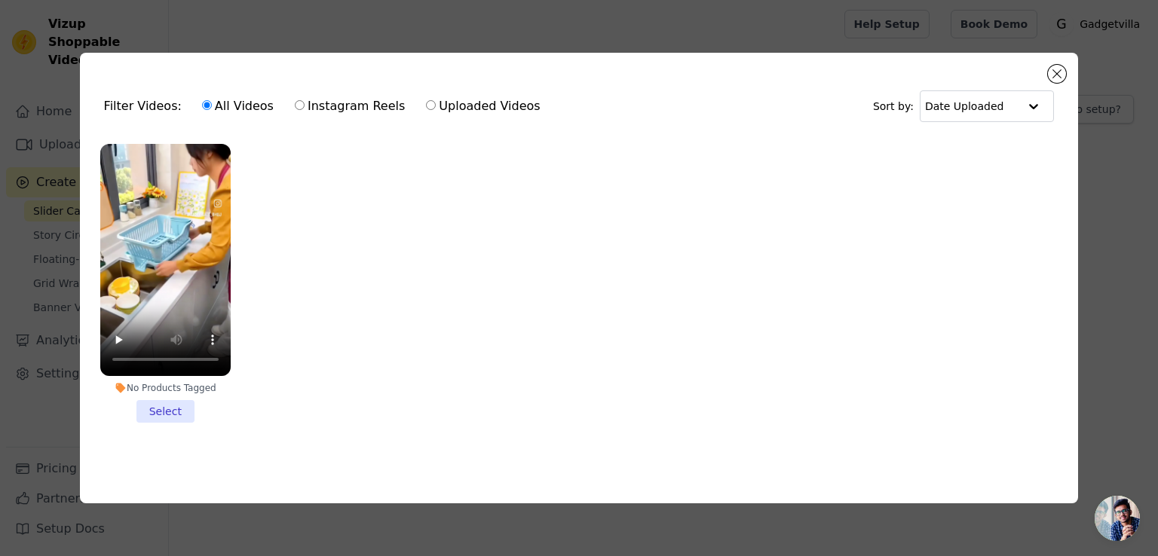
drag, startPoint x: 172, startPoint y: 405, endPoint x: 268, endPoint y: 441, distance: 103.0
click at [268, 441] on ul "No Products Tagged Select" at bounding box center [579, 296] width 975 height 320
click at [163, 402] on li "No Products Tagged Select" at bounding box center [165, 283] width 130 height 279
click at [0, 0] on input "No Products Tagged Select" at bounding box center [0, 0] width 0 height 0
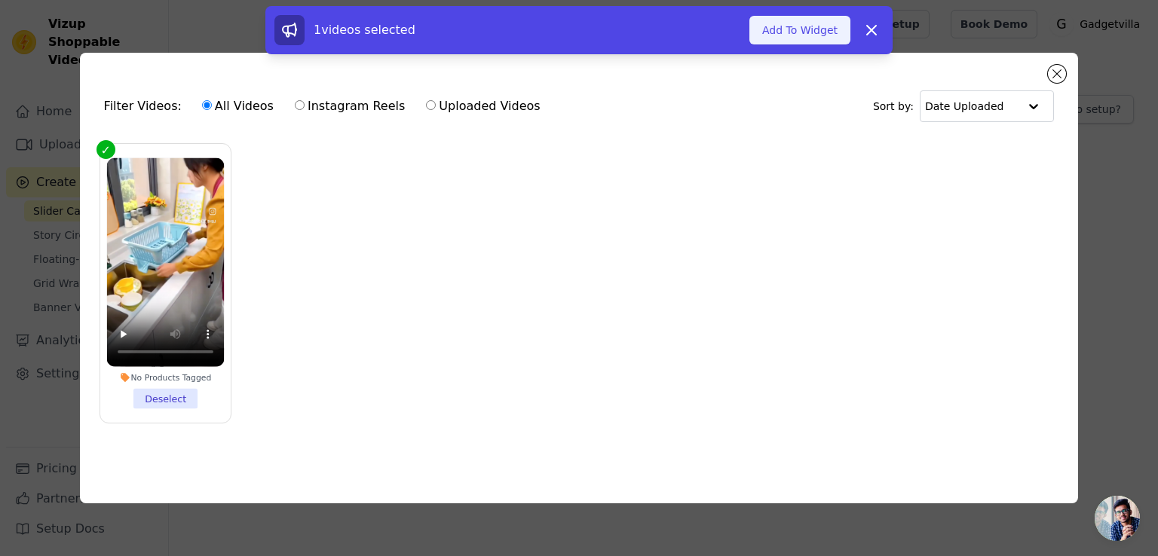
click at [786, 23] on button "Add To Widget" at bounding box center [799, 30] width 101 height 29
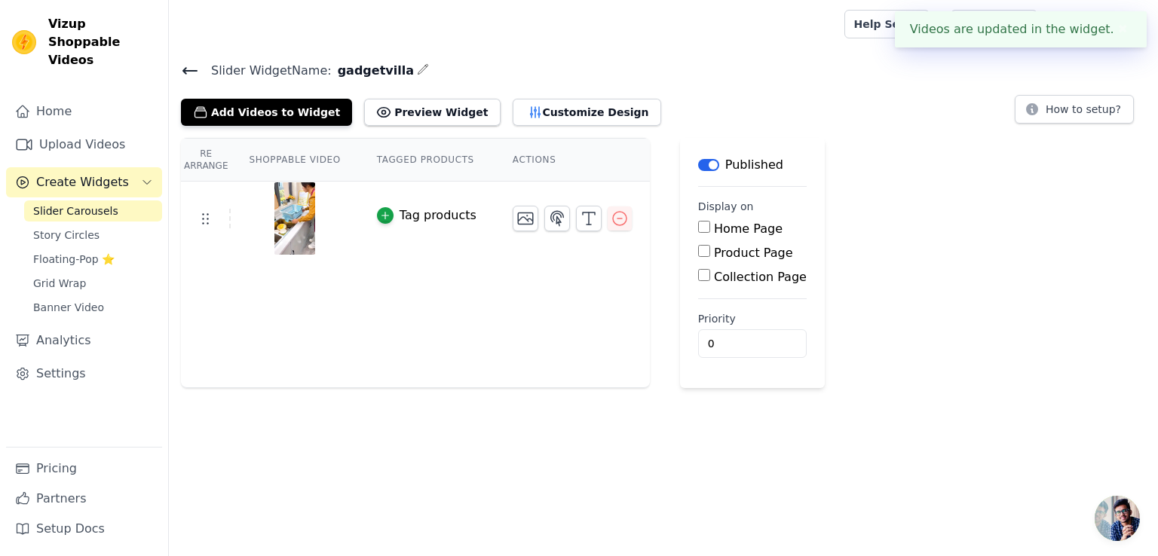
click at [698, 250] on input "Product Page" at bounding box center [704, 251] width 12 height 12
checkbox input "true"
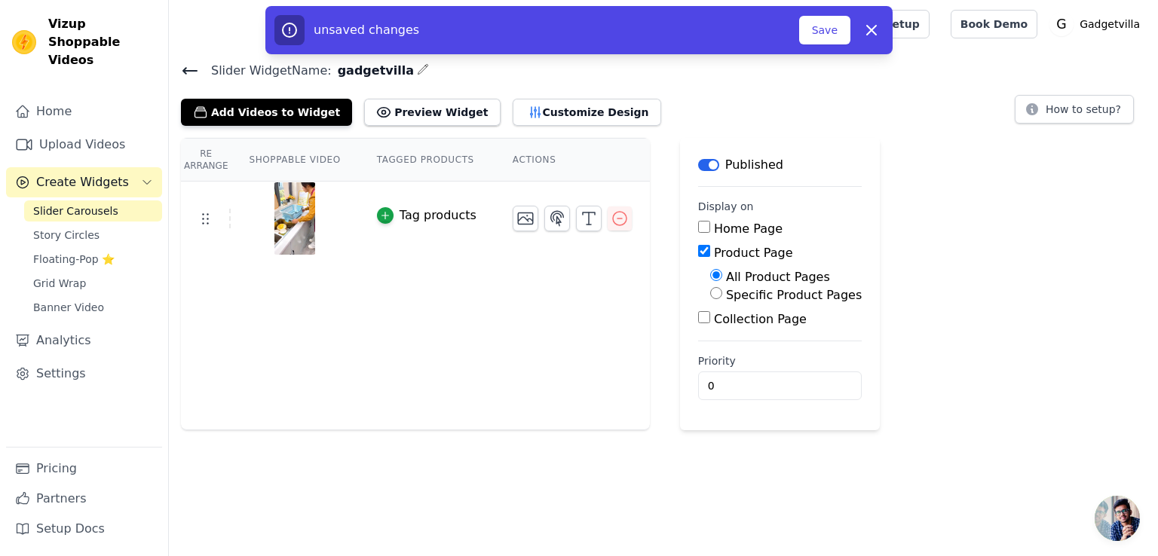
click at [710, 293] on input "Specific Product Pages" at bounding box center [716, 293] width 12 height 12
radio input "true"
click at [710, 328] on button "Select Products" at bounding box center [760, 330] width 101 height 26
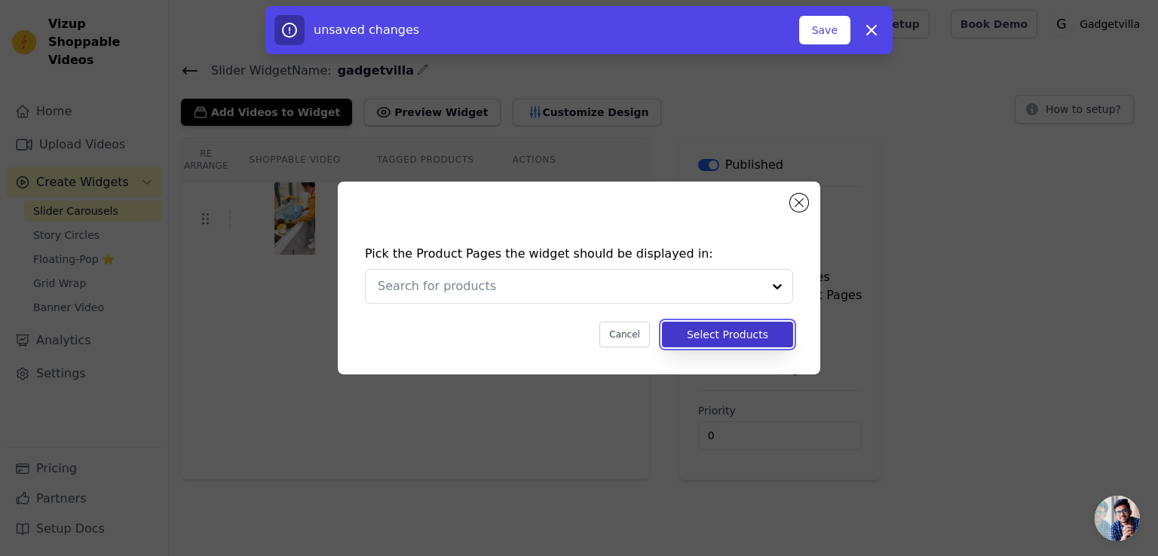
click at [717, 341] on button "Select Products" at bounding box center [727, 335] width 131 height 26
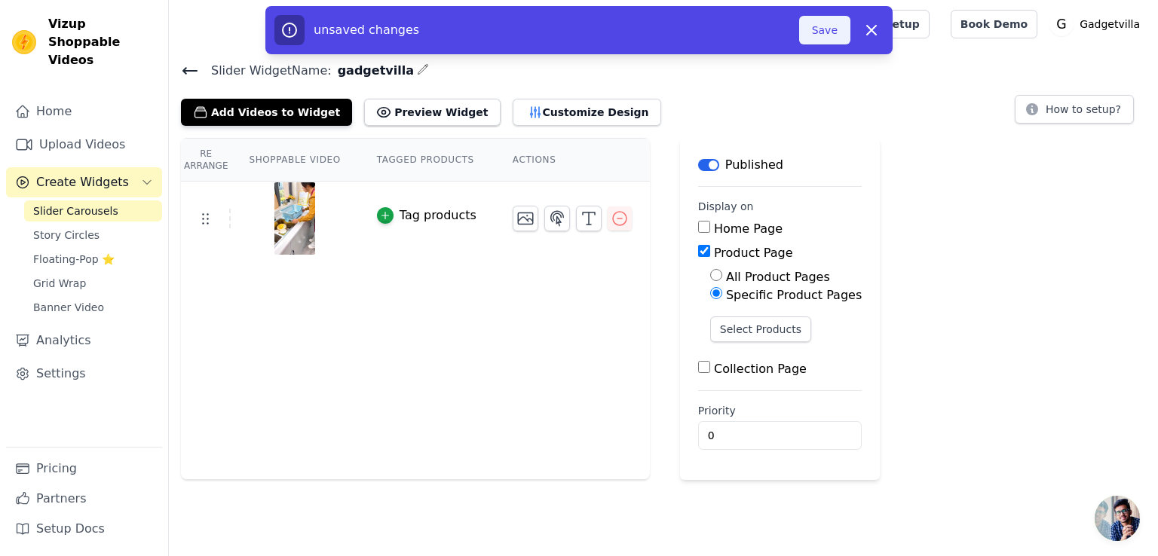
click at [842, 29] on button "Save" at bounding box center [824, 30] width 51 height 29
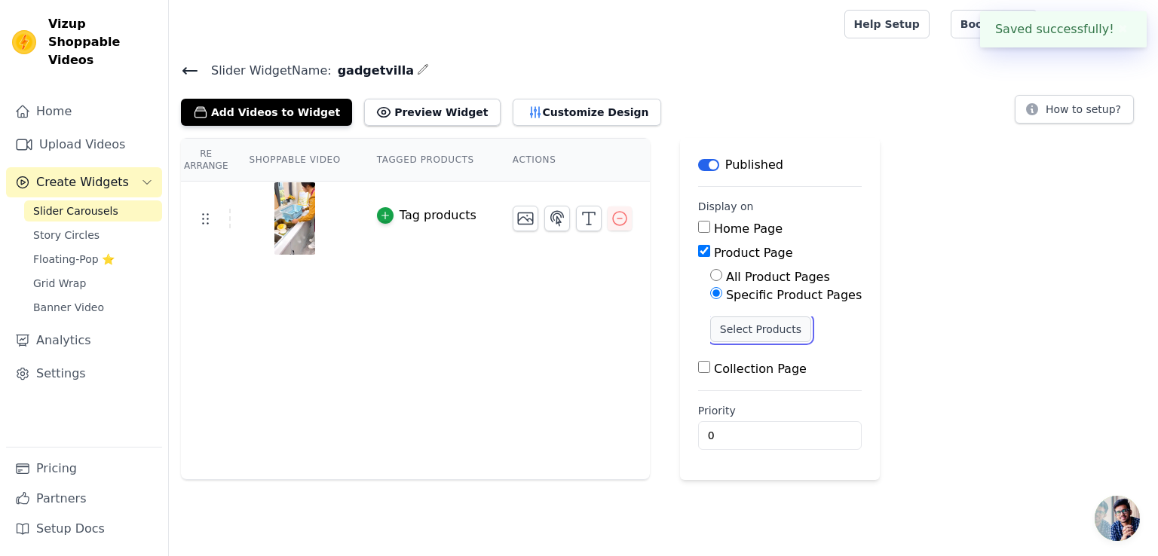
click at [727, 327] on button "Select Products" at bounding box center [760, 330] width 101 height 26
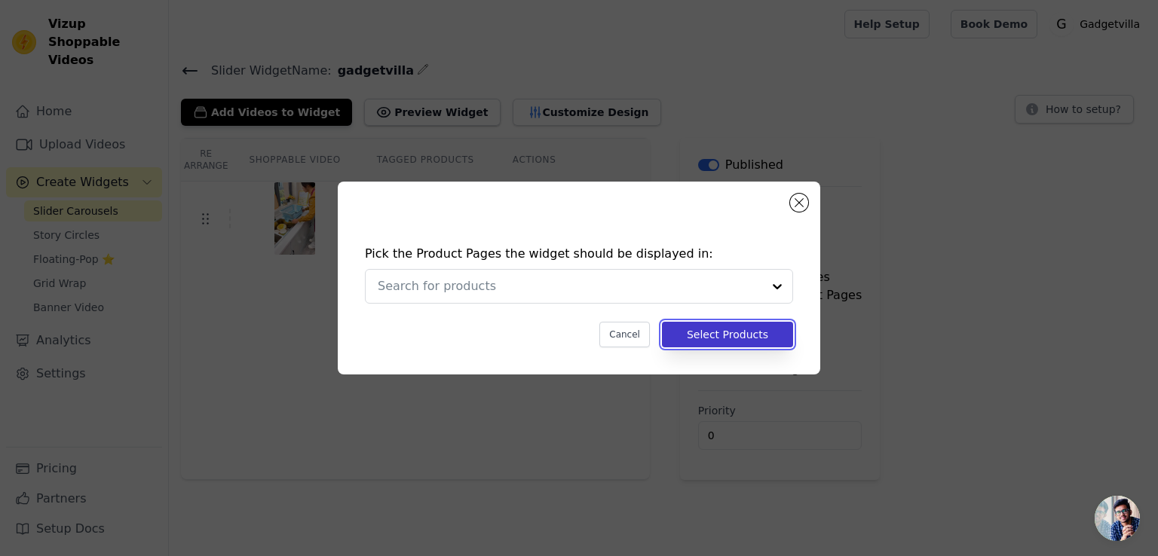
click at [726, 332] on button "Select Products" at bounding box center [727, 335] width 131 height 26
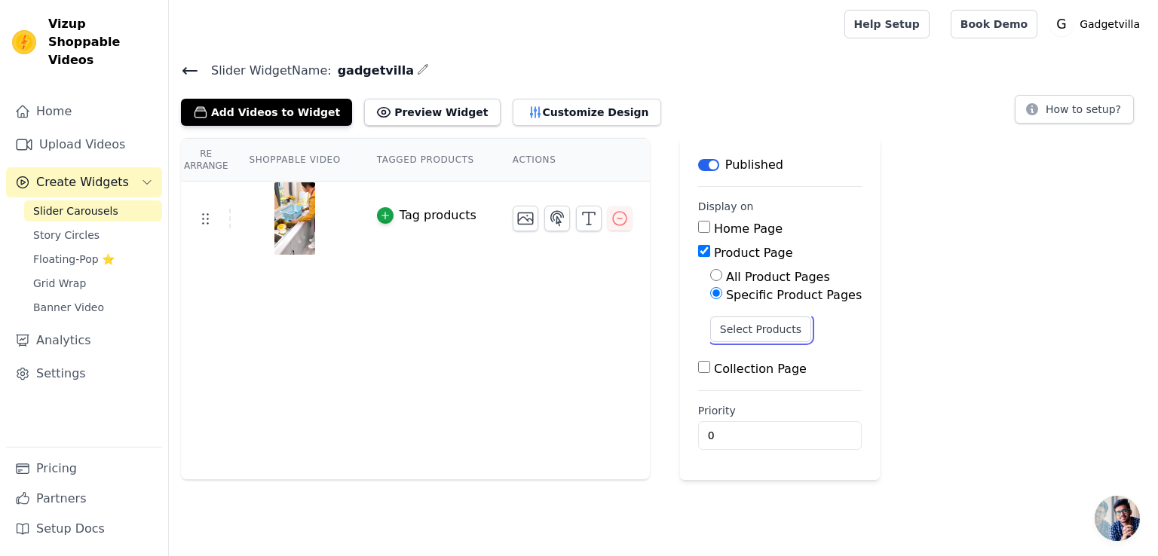
click at [726, 332] on button "Select Products" at bounding box center [760, 330] width 101 height 26
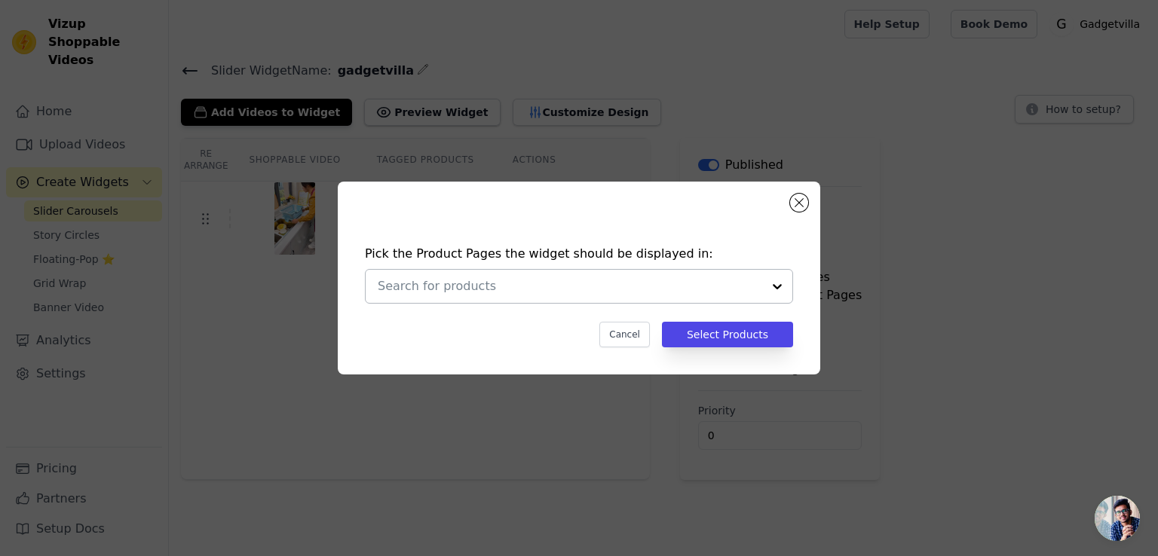
click at [775, 289] on div at bounding box center [777, 286] width 30 height 33
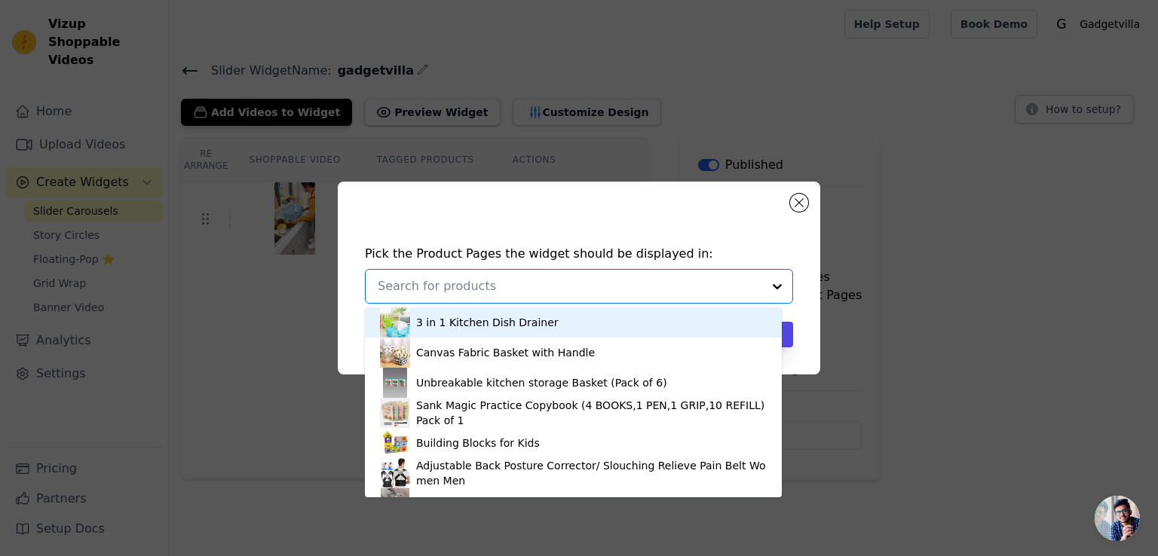
click at [507, 320] on div "3 in 1 Kitchen Dish Drainer" at bounding box center [487, 322] width 142 height 15
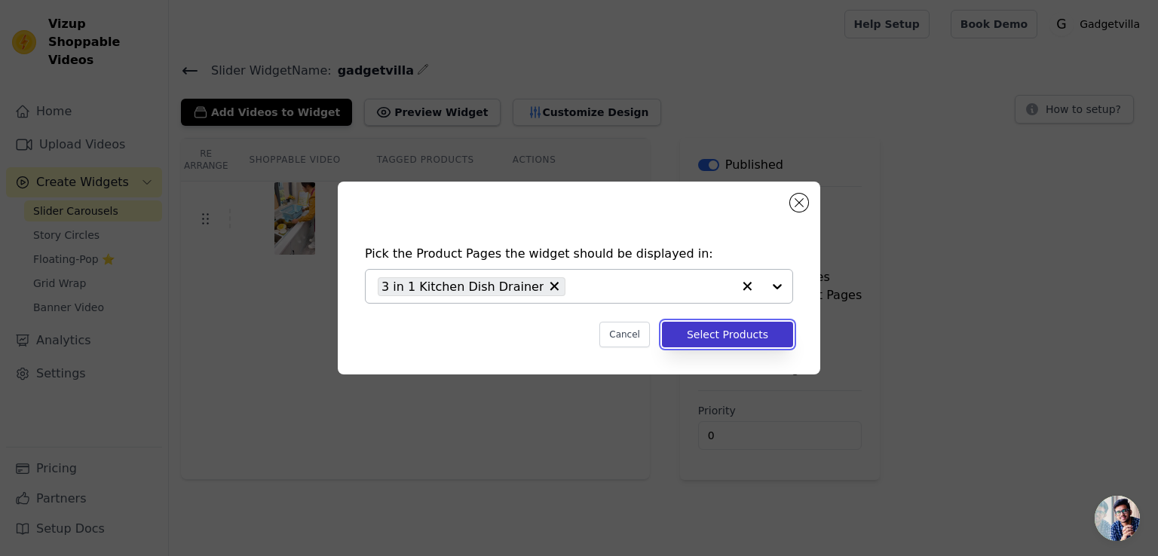
click at [697, 334] on button "Select Products" at bounding box center [727, 335] width 131 height 26
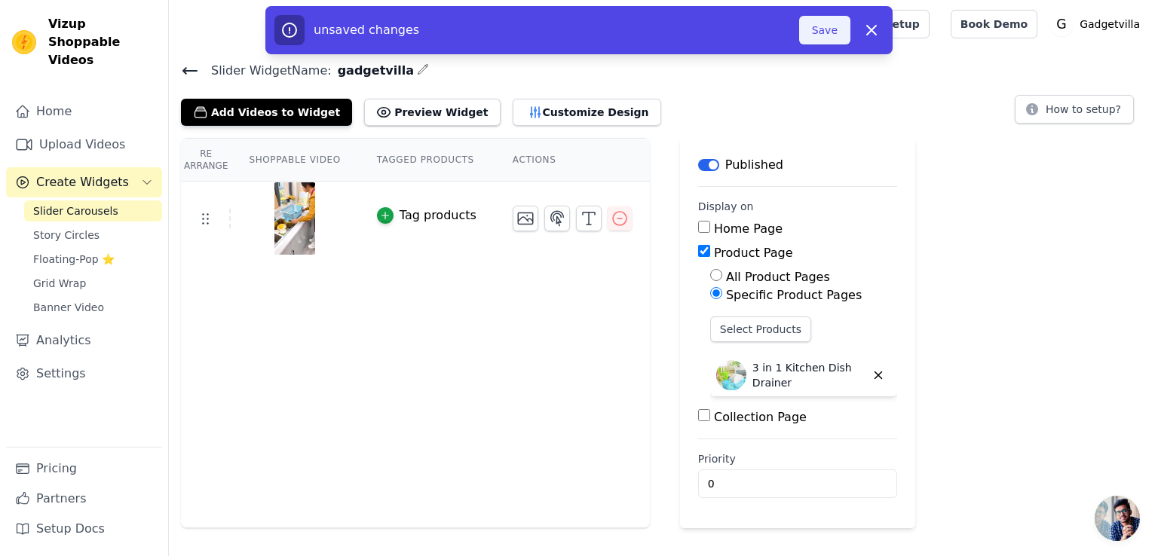
click at [810, 29] on button "Save" at bounding box center [824, 30] width 51 height 29
click at [816, 29] on button "Save" at bounding box center [824, 30] width 51 height 29
